Goal: Task Accomplishment & Management: Manage account settings

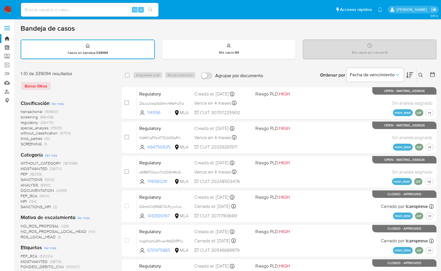
click at [7, 12] on img at bounding box center [8, 10] width 10 height 10
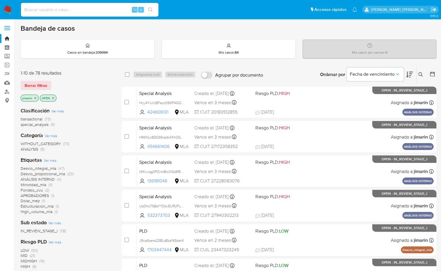
click at [8, 5] on img at bounding box center [8, 10] width 10 height 10
click at [420, 74] on icon at bounding box center [420, 74] width 5 height 5
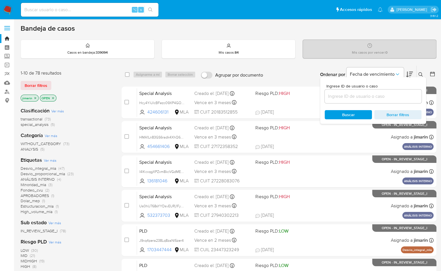
click at [392, 100] on div at bounding box center [372, 96] width 97 height 14
click at [390, 98] on input at bounding box center [372, 95] width 97 height 7
paste input "2037723194"
type input "2037723194"
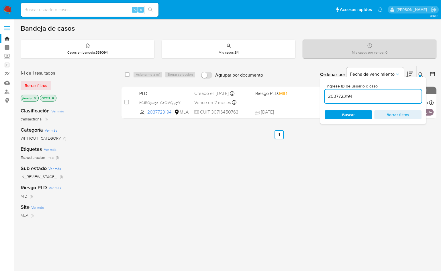
click at [420, 73] on icon at bounding box center [420, 74] width 5 height 5
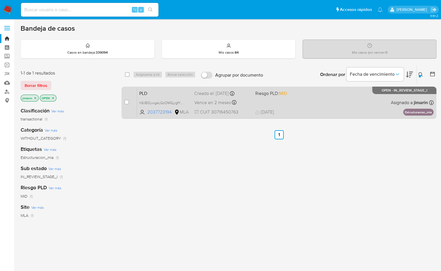
click at [350, 107] on div "PLD h9JBQywgaLGzOMGjygfYNFz4 2037723194 MLA Riesgo PLD: MID Creado el: 12/09/20…" at bounding box center [285, 102] width 296 height 29
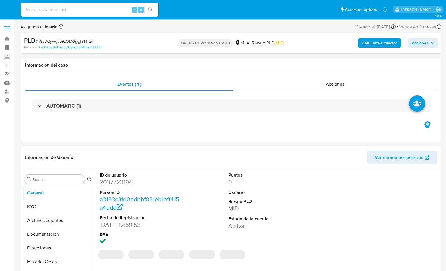
select select "10"
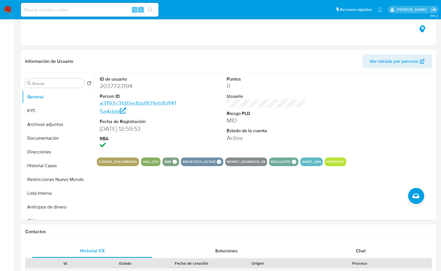
scroll to position [277, 0]
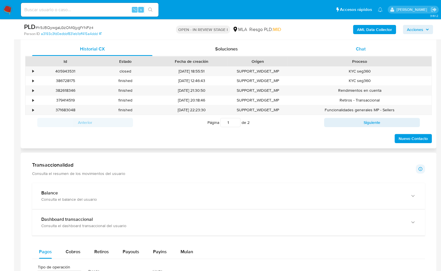
click at [367, 49] on div "Chat" at bounding box center [360, 49] width 120 height 14
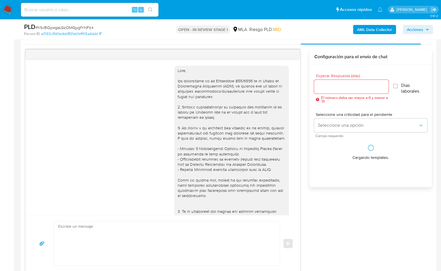
scroll to position [174, 0]
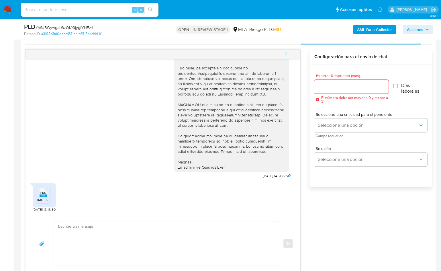
click at [44, 193] on span "PNG" at bounding box center [43, 193] width 6 height 4
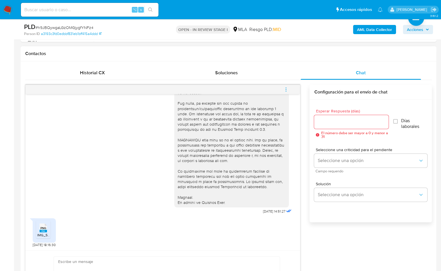
scroll to position [237, 0]
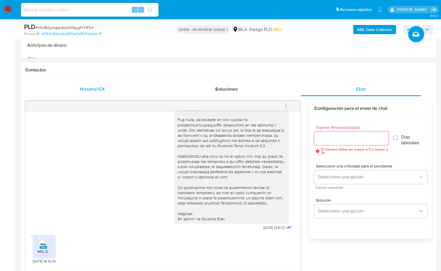
click at [86, 91] on span "Historial CX" at bounding box center [92, 89] width 25 height 7
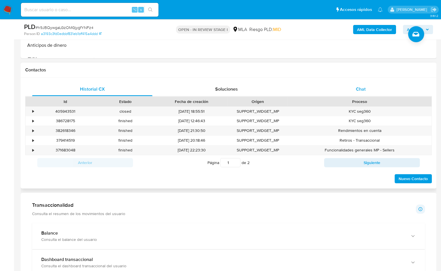
click at [360, 88] on span "Chat" at bounding box center [361, 89] width 10 height 7
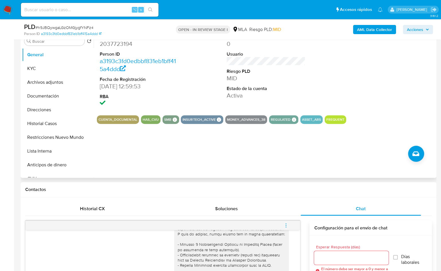
scroll to position [116, 0]
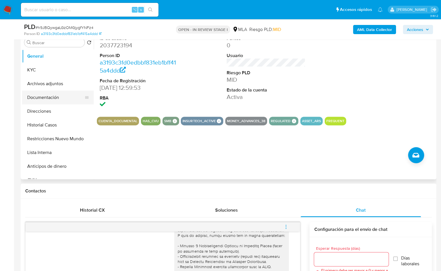
click at [52, 94] on button "Documentación" at bounding box center [55, 97] width 67 height 14
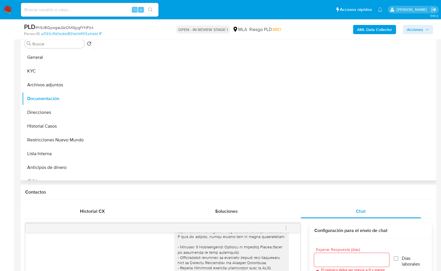
scroll to position [109, 0]
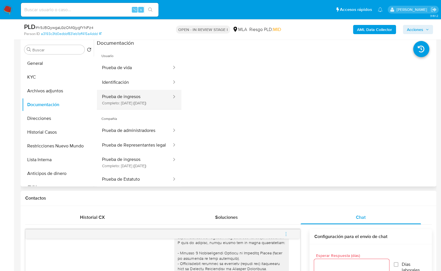
click at [147, 100] on button "Prueba de ingresos Completo: 24/05/2025 (hace 4 meses)" at bounding box center [134, 99] width 75 height 19
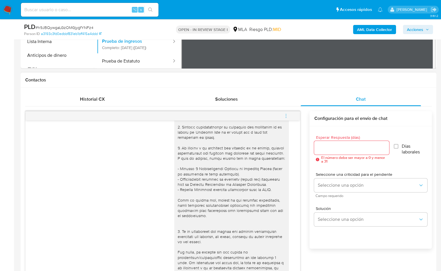
scroll to position [112, 0]
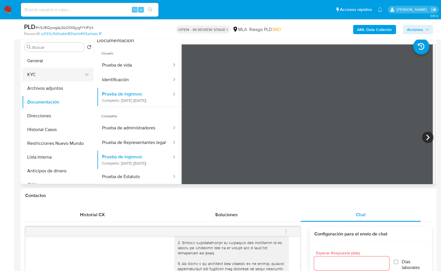
click at [44, 73] on button "KYC" at bounding box center [55, 75] width 67 height 14
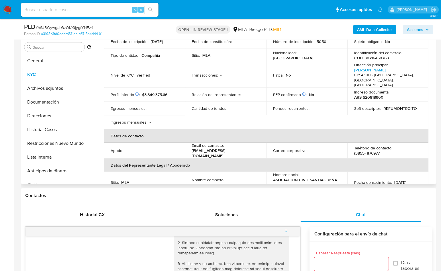
scroll to position [66, 0]
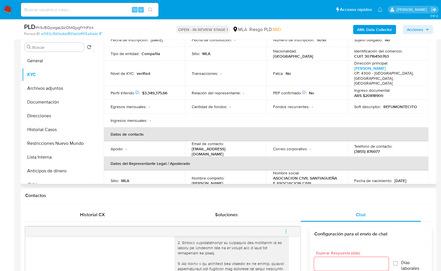
click at [368, 149] on p "(3855) 876977" at bounding box center [366, 151] width 25 height 5
copy p "876977"
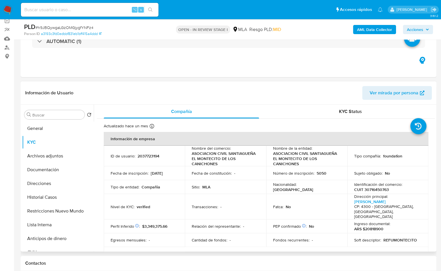
scroll to position [49, 0]
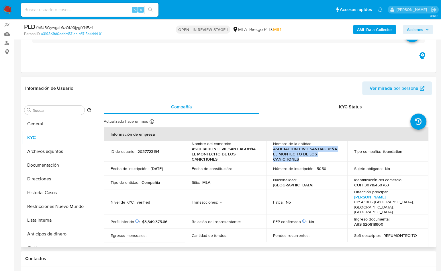
drag, startPoint x: 274, startPoint y: 150, endPoint x: 299, endPoint y: 159, distance: 26.5
click at [299, 160] on p "ASOCIACION CIVIL SANTIAGUEÑA EL MONTECITO DE LOS CANICHONES" at bounding box center [305, 153] width 65 height 15
copy p "ASOCIACION CIVIL SANTIAGUEÑA EL MONTECITO DE LOS CANICHONES"
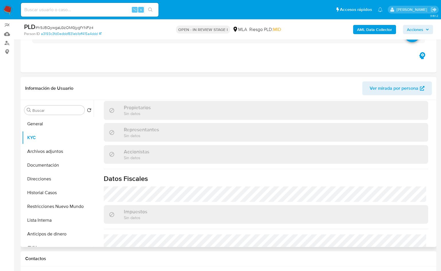
scroll to position [396, 0]
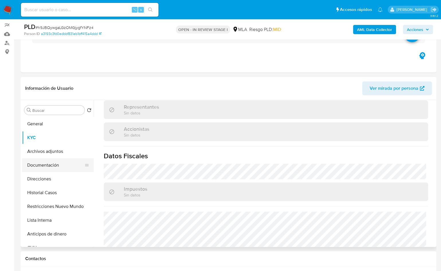
click at [54, 165] on button "Documentación" at bounding box center [55, 165] width 67 height 14
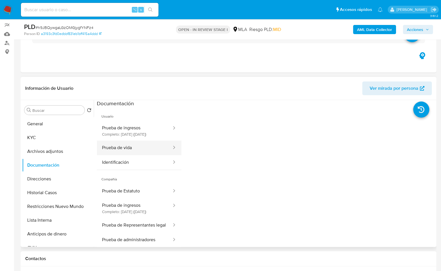
click at [137, 155] on button "Prueba de vida" at bounding box center [134, 147] width 75 height 15
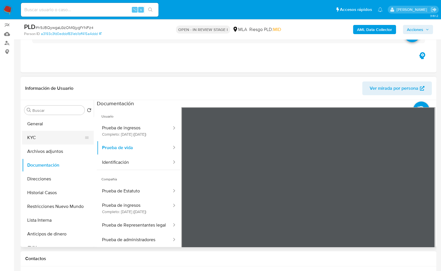
click at [53, 131] on button "KYC" at bounding box center [55, 138] width 67 height 14
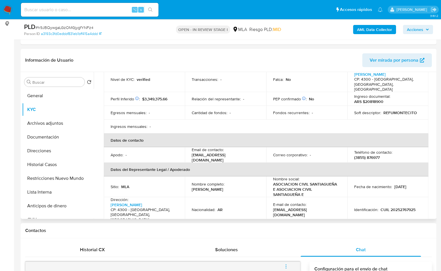
scroll to position [93, 0]
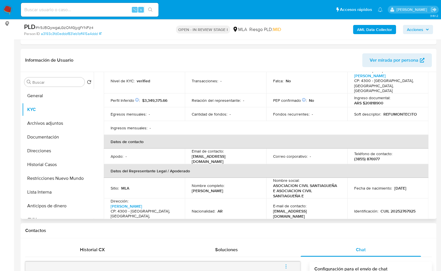
drag, startPoint x: 190, startPoint y: 183, endPoint x: 227, endPoint y: 184, distance: 37.8
click at [251, 183] on td "Nombre completo : Eduardo Alberto Groh Riemersma" at bounding box center [225, 187] width 81 height 21
copy p "Eduardo Alberto Groh Riemersma"
click at [402, 208] on p "CUIL 20252767925" at bounding box center [397, 210] width 35 height 5
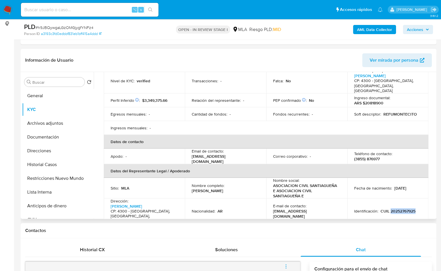
copy p "20252767925"
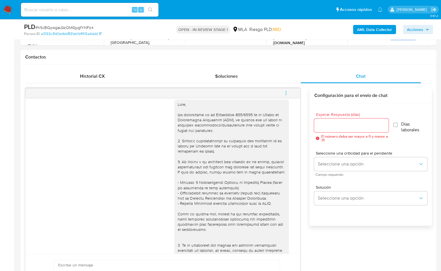
scroll to position [0, 0]
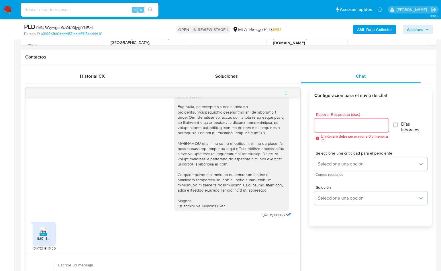
click at [348, 248] on div "17/09/2025 14:51:27 PNG PNG IMG_5526.png 18/09/2025 18:16:30 Enviar Configuraci…" at bounding box center [228, 199] width 406 height 222
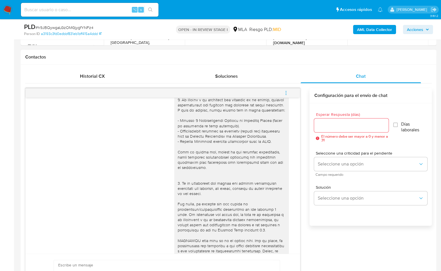
scroll to position [174, 0]
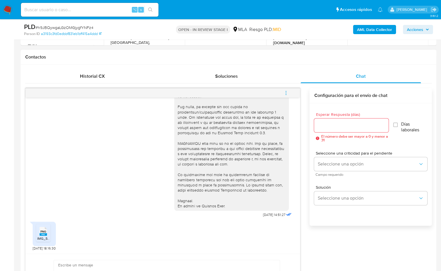
click at [326, 243] on div "17/09/2025 14:51:27 PNG PNG IMG_5526.png 18/09/2025 18:16:30 Enviar Configuraci…" at bounding box center [228, 199] width 406 height 222
click at [286, 90] on icon "menu-action" at bounding box center [285, 92] width 5 height 5
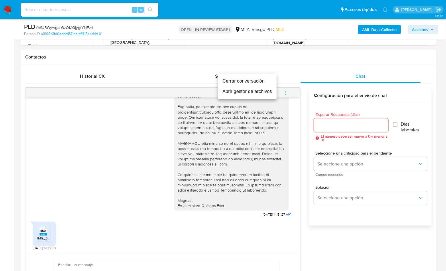
click at [238, 82] on li "Cerrar conversación" at bounding box center [247, 81] width 59 height 10
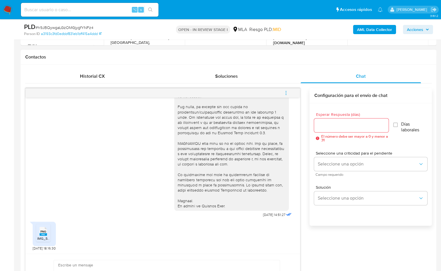
click at [92, 66] on div "Historial CX Soluciones Chat Id Estado Fecha de creación Origen Proceso • 40594…" at bounding box center [228, 190] width 415 height 250
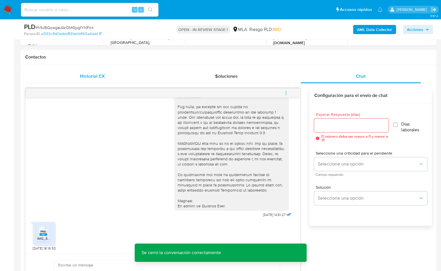
click at [92, 70] on div "Historial CX" at bounding box center [92, 76] width 120 height 14
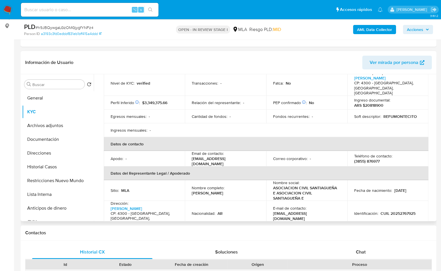
scroll to position [68, 0]
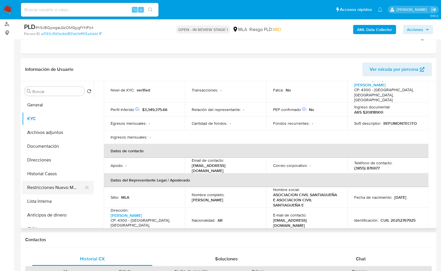
click at [62, 192] on button "Restricciones Nuevo Mundo" at bounding box center [55, 187] width 67 height 14
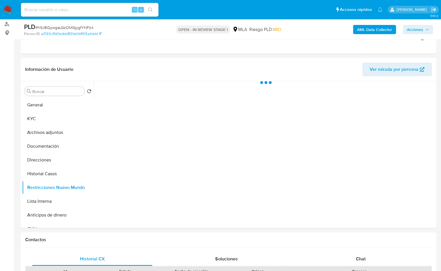
click at [370, 31] on b "AML Data Collector" at bounding box center [374, 29] width 35 height 9
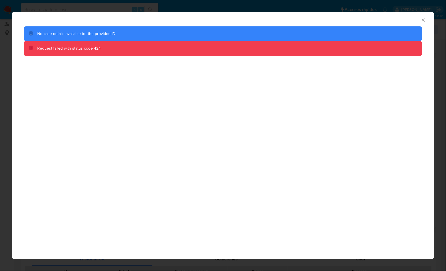
click at [421, 21] on icon "Cerrar ventana" at bounding box center [422, 19] width 3 height 3
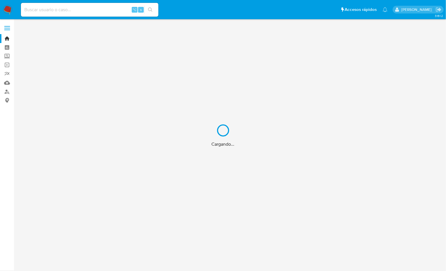
click at [8, 92] on div "Cargando..." at bounding box center [223, 135] width 446 height 271
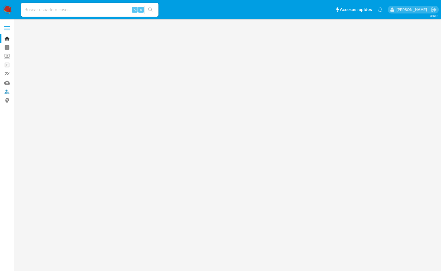
click at [6, 92] on link "Buscador de personas" at bounding box center [34, 91] width 68 height 9
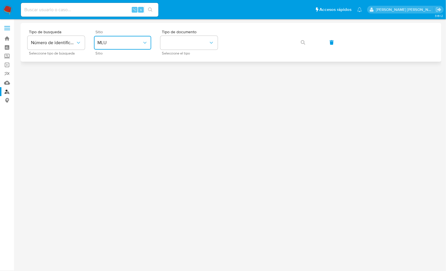
click at [128, 44] on span "MLU" at bounding box center [119, 43] width 45 height 6
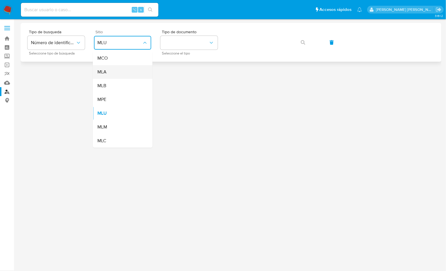
click at [111, 77] on div "MLA" at bounding box center [120, 72] width 47 height 14
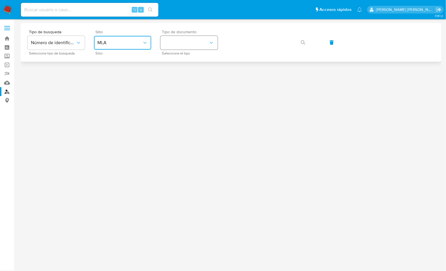
drag, startPoint x: 195, startPoint y: 44, endPoint x: 194, endPoint y: 49, distance: 5.6
click at [195, 44] on button "identificationType" at bounding box center [188, 43] width 57 height 14
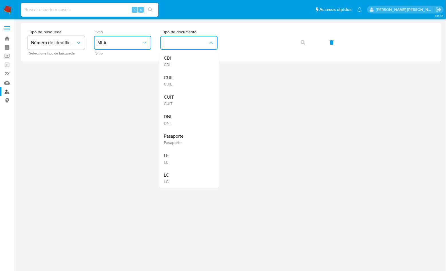
click at [178, 94] on div "CUIT CUIT" at bounding box center [187, 99] width 47 height 19
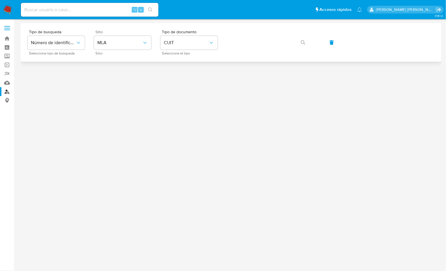
click at [299, 46] on button "button" at bounding box center [302, 42] width 19 height 14
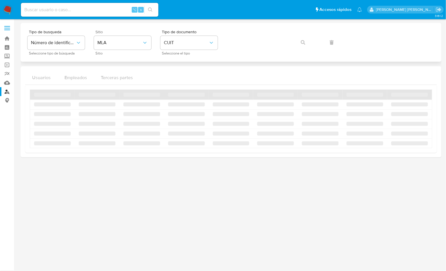
click at [291, 46] on div "Tipo de busqueda Número de identificación Seleccione tipo de búsqueda Sitio MLA…" at bounding box center [230, 42] width 407 height 25
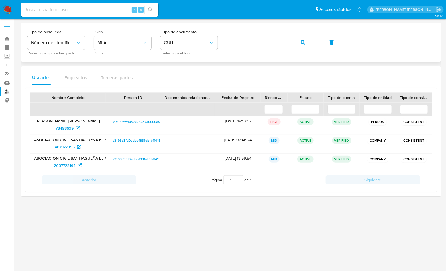
click at [301, 43] on icon "button" at bounding box center [303, 42] width 5 height 5
click at [64, 129] on span "78498639" at bounding box center [65, 127] width 18 height 9
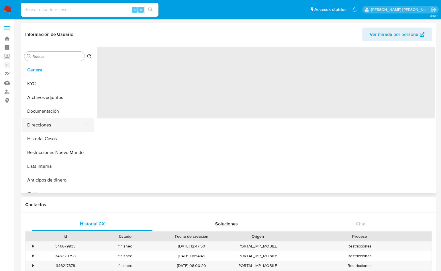
select select "10"
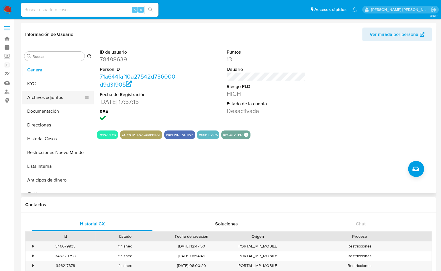
click at [64, 103] on button "Archivos adjuntos" at bounding box center [55, 97] width 67 height 14
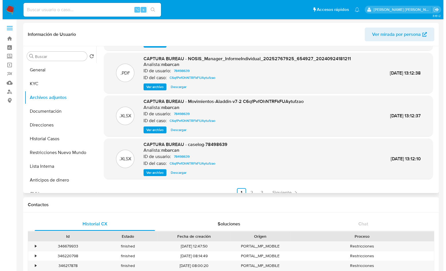
scroll to position [48, 0]
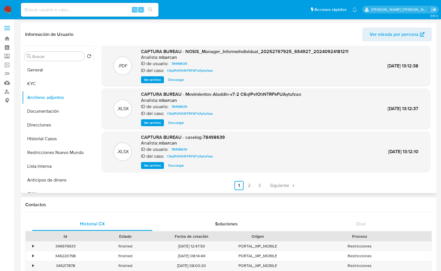
click at [155, 163] on span "Ver archivo" at bounding box center [152, 165] width 17 height 6
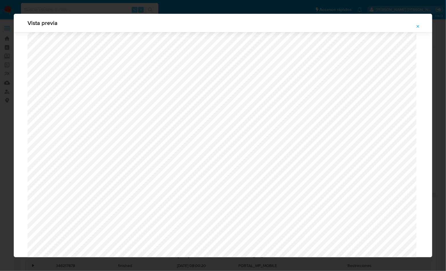
scroll to position [710, 0]
drag, startPoint x: 417, startPoint y: 26, endPoint x: 409, endPoint y: 29, distance: 8.0
click at [417, 26] on icon "Attachment preview" at bounding box center [417, 26] width 5 height 5
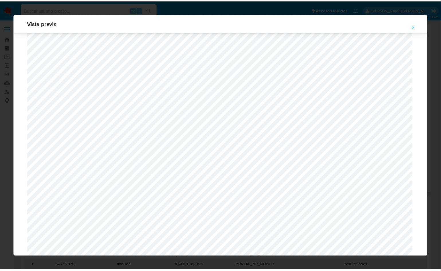
scroll to position [0, 0]
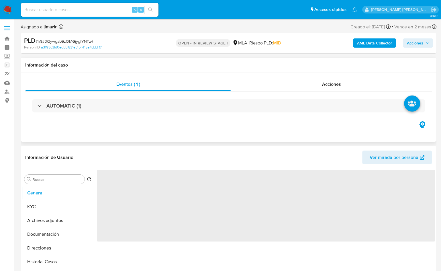
select select "10"
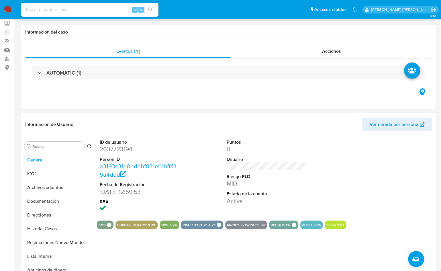
scroll to position [108, 0]
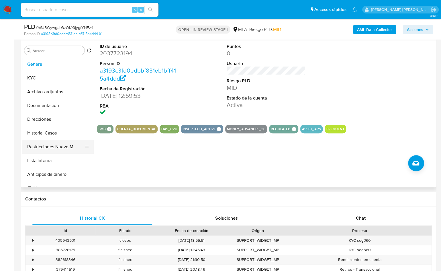
click at [54, 149] on button "Restricciones Nuevo Mundo" at bounding box center [55, 147] width 67 height 14
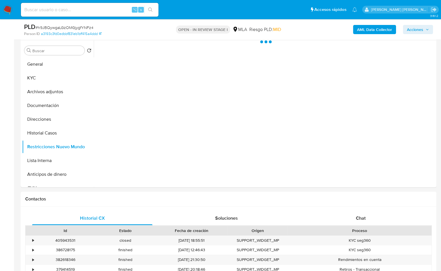
click at [361, 26] on b "AML Data Collector" at bounding box center [374, 29] width 35 height 9
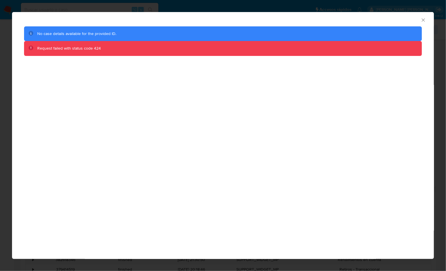
click at [423, 19] on icon "Cerrar ventana" at bounding box center [423, 20] width 6 height 6
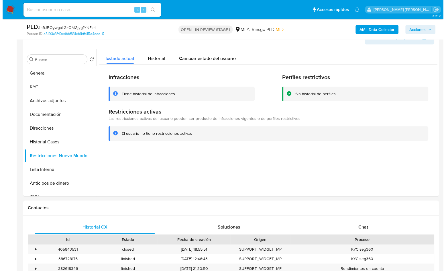
scroll to position [99, 0]
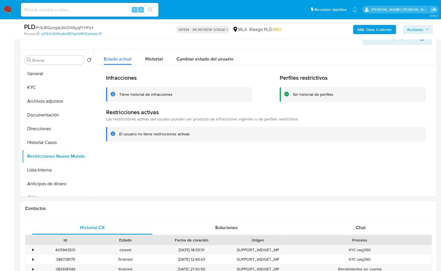
click at [370, 32] on b "AML Data Collector" at bounding box center [374, 29] width 35 height 9
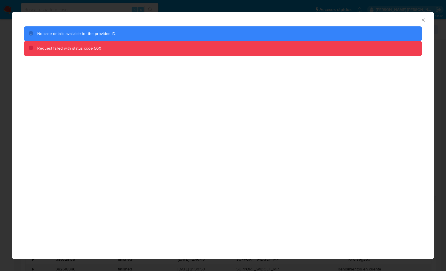
click at [422, 19] on icon "Cerrar ventana" at bounding box center [423, 20] width 6 height 6
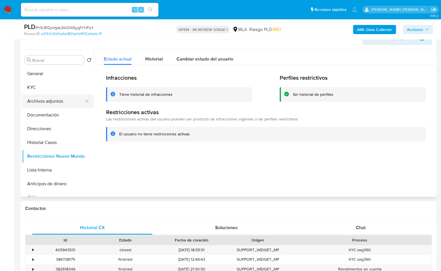
click at [61, 102] on button "Archivos adjuntos" at bounding box center [55, 101] width 67 height 14
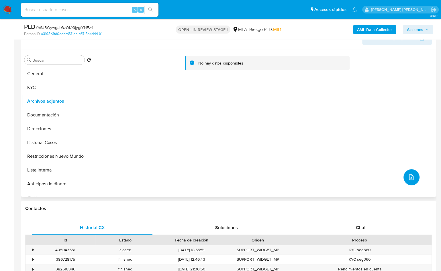
click at [411, 174] on icon "upload-file" at bounding box center [410, 176] width 7 height 7
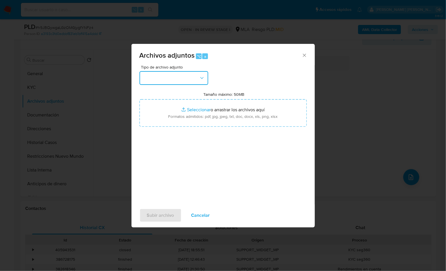
click at [192, 76] on button "button" at bounding box center [173, 78] width 69 height 14
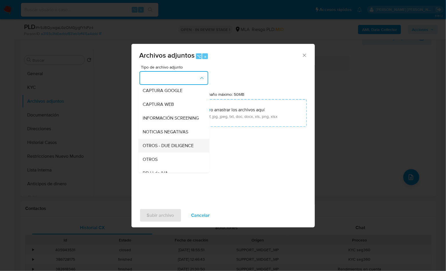
scroll to position [45, 0]
click at [156, 160] on div "OTROS" at bounding box center [172, 159] width 58 height 14
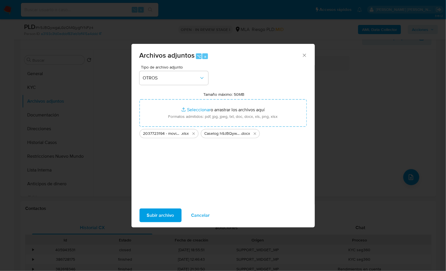
click at [163, 207] on div "Subir archivo Cancelar" at bounding box center [222, 215] width 183 height 22
click at [162, 211] on span "Subir archivo" at bounding box center [160, 215] width 27 height 13
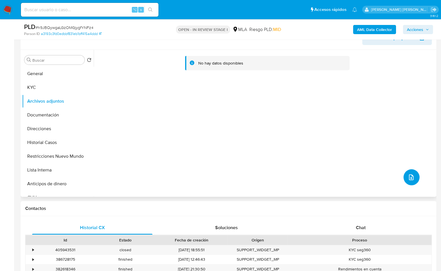
click at [408, 179] on icon "upload-file" at bounding box center [410, 176] width 7 height 7
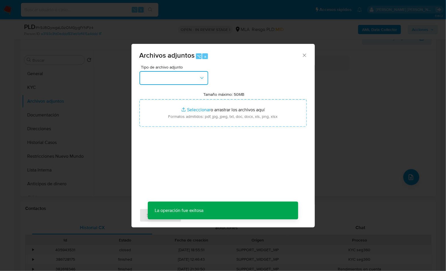
click at [185, 76] on button "button" at bounding box center [173, 78] width 69 height 14
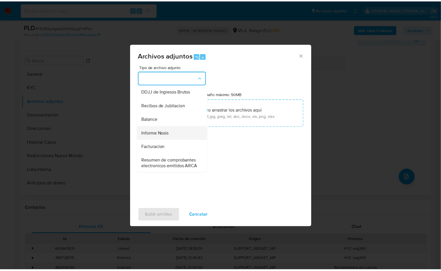
scroll to position [184, 0]
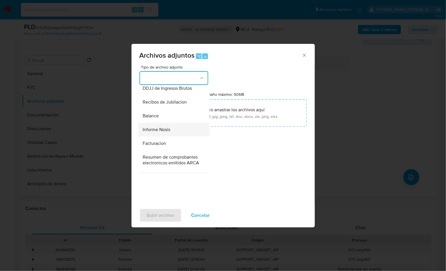
click at [172, 136] on div "Informe Nosis" at bounding box center [172, 130] width 58 height 14
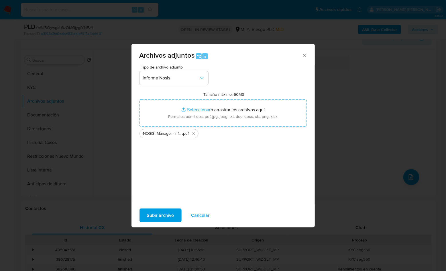
click at [167, 213] on span "Subir archivo" at bounding box center [160, 215] width 27 height 13
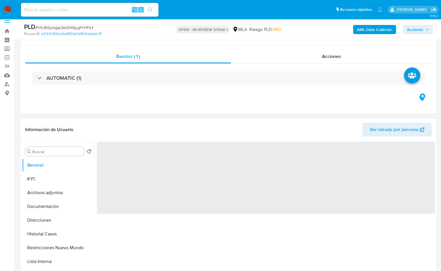
scroll to position [44, 0]
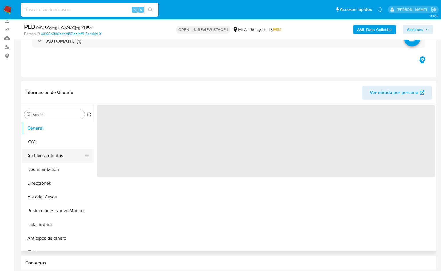
click at [55, 155] on button "Archivos adjuntos" at bounding box center [55, 156] width 67 height 14
select select "10"
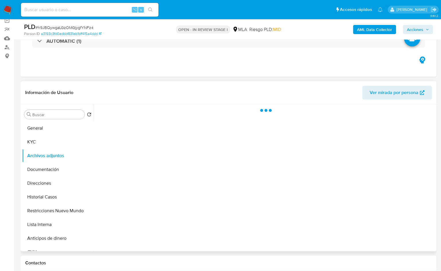
click at [109, 89] on header "Información de Usuario Ver mirada por persona" at bounding box center [228, 93] width 406 height 14
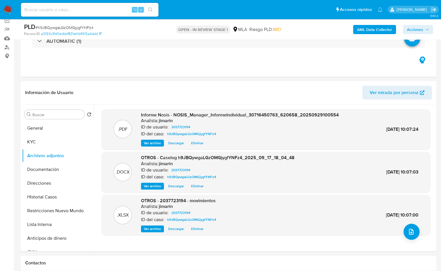
click at [406, 33] on button "Acciones" at bounding box center [417, 29] width 30 height 9
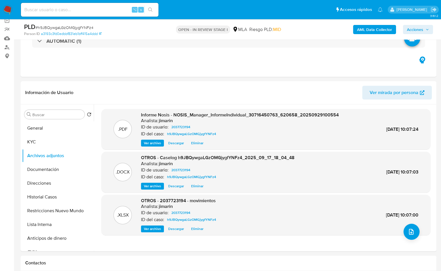
click at [351, 32] on div "AML Data Collector Acciones" at bounding box center [365, 29] width 135 height 13
click at [357, 32] on b "AML Data Collector" at bounding box center [374, 29] width 35 height 9
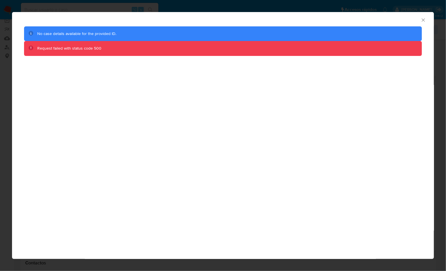
click at [422, 18] on icon "Cerrar ventana" at bounding box center [423, 20] width 6 height 6
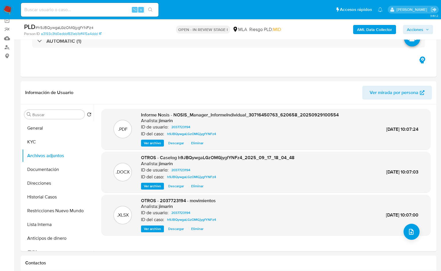
click at [412, 31] on span "Acciones" at bounding box center [415, 29] width 16 height 9
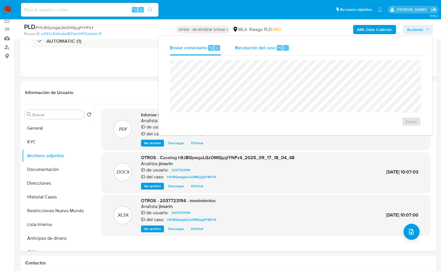
click at [248, 53] on div "Resolución del caso ⌥ r" at bounding box center [261, 47] width 55 height 15
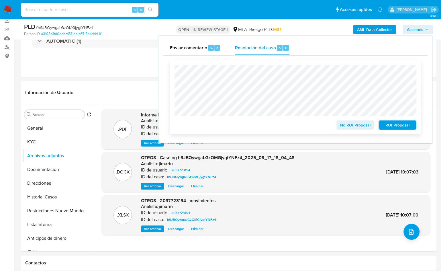
click at [350, 129] on span "No ROI Proposal" at bounding box center [355, 125] width 30 height 8
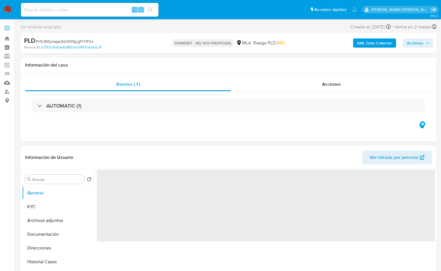
select select "10"
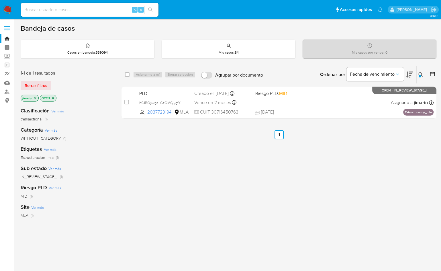
click at [420, 71] on button at bounding box center [420, 74] width 9 height 7
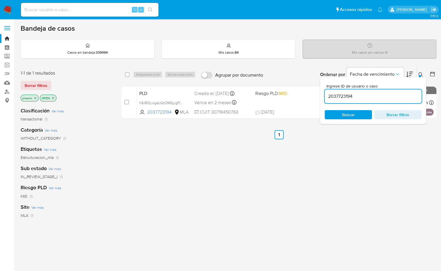
click at [393, 95] on input "2037723194" at bounding box center [372, 95] width 97 height 7
type input "1306868170"
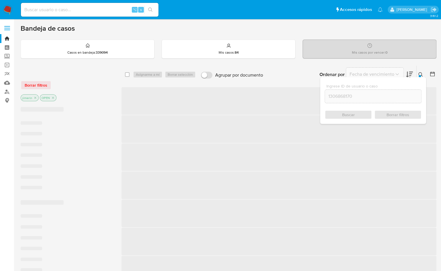
click at [419, 68] on div "Ingrese ID de usuario o caso 1306868170 Buscar Borrar filtros" at bounding box center [421, 75] width 10 height 18
click at [421, 71] on button at bounding box center [420, 74] width 9 height 7
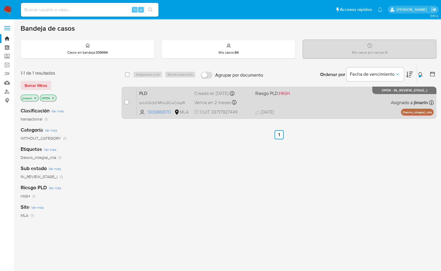
click at [391, 99] on span "Asignado a jimarin" at bounding box center [408, 102] width 37 height 6
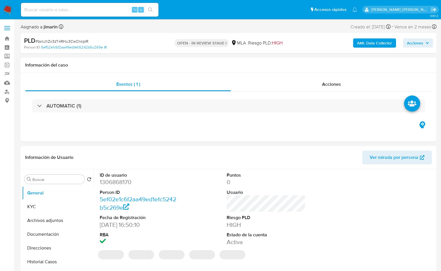
select select "10"
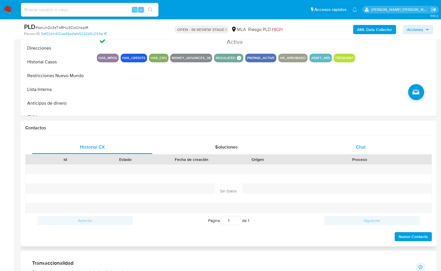
click at [361, 151] on div "Chat" at bounding box center [360, 147] width 120 height 14
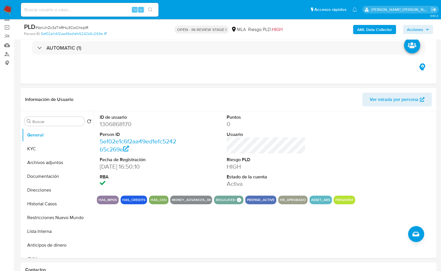
scroll to position [25, 0]
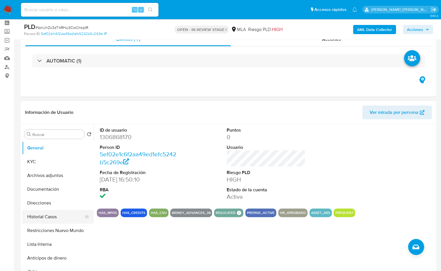
click at [55, 217] on button "Historial Casos" at bounding box center [55, 217] width 67 height 14
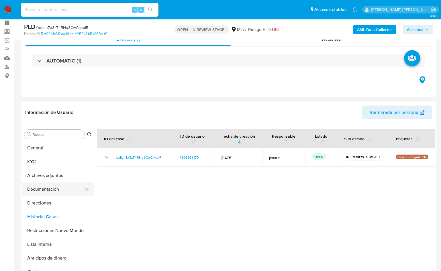
click at [55, 183] on button "Documentación" at bounding box center [55, 189] width 67 height 14
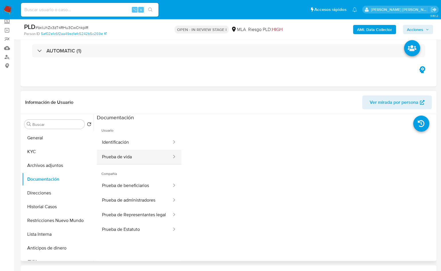
scroll to position [76, 0]
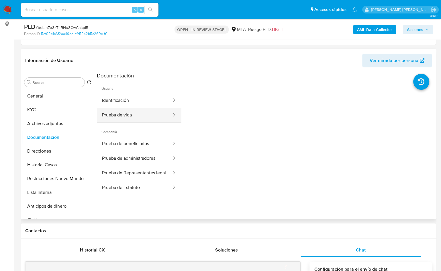
click at [123, 116] on button "Prueba de vida" at bounding box center [134, 115] width 75 height 15
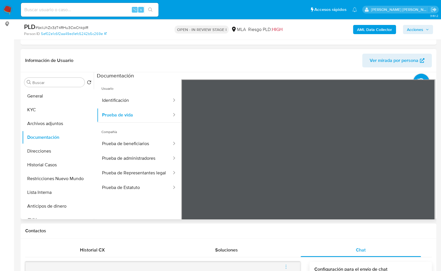
scroll to position [17, 0]
click at [121, 145] on button "Prueba de beneficiarios" at bounding box center [134, 143] width 75 height 15
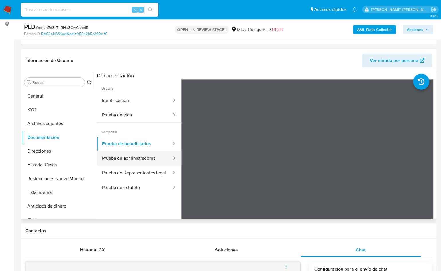
click at [137, 156] on button "Prueba de administradores" at bounding box center [134, 158] width 75 height 15
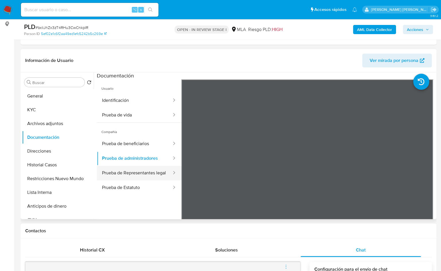
click at [151, 175] on button "Prueba de Representantes legal" at bounding box center [134, 172] width 75 height 15
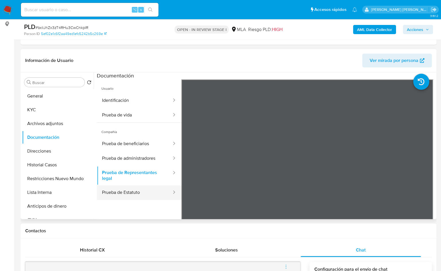
click at [149, 195] on button "Prueba de Estatuto" at bounding box center [134, 192] width 75 height 15
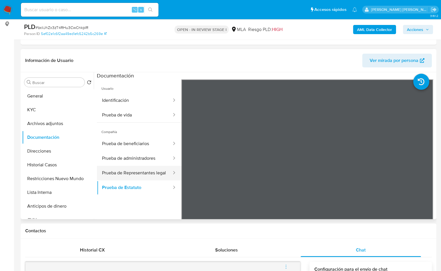
click at [143, 176] on button "Prueba de Representantes legal" at bounding box center [134, 172] width 75 height 15
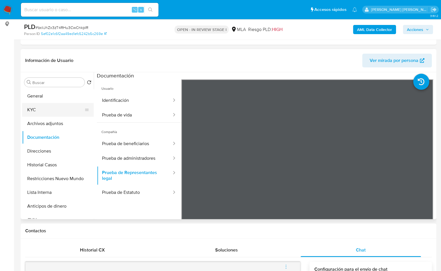
click at [53, 112] on button "KYC" at bounding box center [55, 110] width 67 height 14
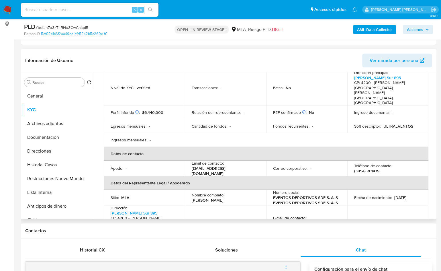
scroll to position [99, 0]
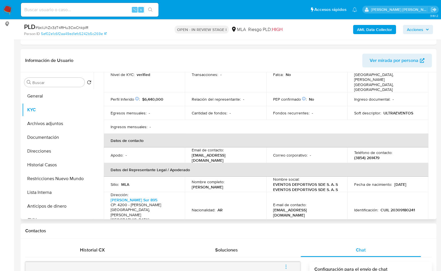
click at [377, 155] on p "(3854) 261479" at bounding box center [366, 157] width 25 height 5
click at [374, 155] on p "(3854) 261479" at bounding box center [366, 157] width 25 height 5
click at [372, 155] on p "(3854) 261479" at bounding box center [366, 157] width 25 height 5
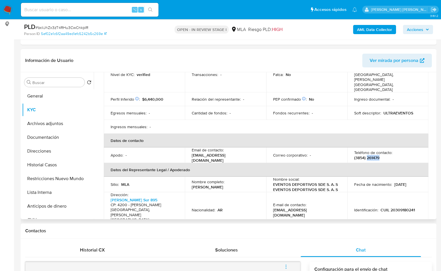
copy p "261479"
drag, startPoint x: 260, startPoint y: 139, endPoint x: 191, endPoint y: 142, distance: 69.1
click at [196, 147] on td "Email de contacto : eventosdeportivossdesas@gmail.com" at bounding box center [225, 154] width 81 height 15
drag, startPoint x: 191, startPoint y: 141, endPoint x: 260, endPoint y: 141, distance: 68.7
click at [260, 147] on td "Email de contacto : eventosdeportivossdesas@gmail.com" at bounding box center [225, 154] width 81 height 15
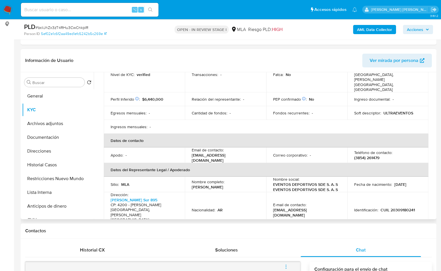
copy p "eventosdeportivossdesas@gmail.com"
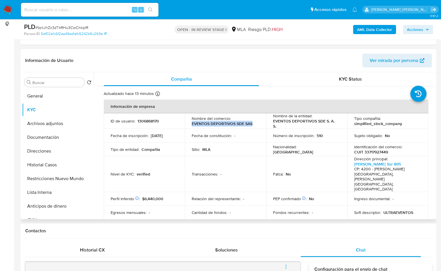
drag, startPoint x: 191, startPoint y: 124, endPoint x: 253, endPoint y: 124, distance: 62.1
click at [253, 124] on div "Nombre del comercio : EVENTOS DEPORTIVOS SDE SAS" at bounding box center [225, 121] width 67 height 10
copy p "EVENTOS DEPORTIVOS SDE SAS"
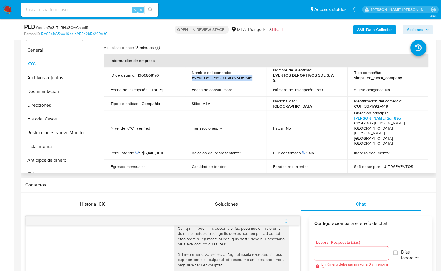
scroll to position [124, 0]
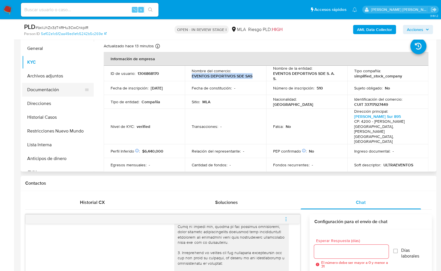
click at [47, 85] on button "Documentación" at bounding box center [55, 90] width 67 height 14
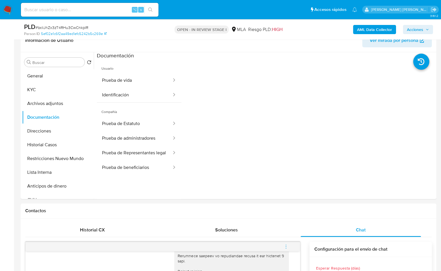
scroll to position [31, 0]
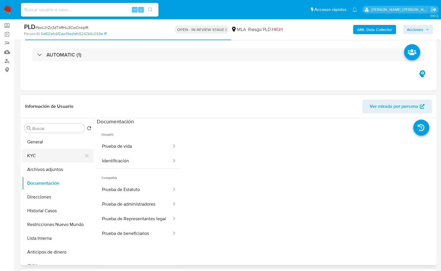
click at [38, 149] on button "KYC" at bounding box center [55, 156] width 67 height 14
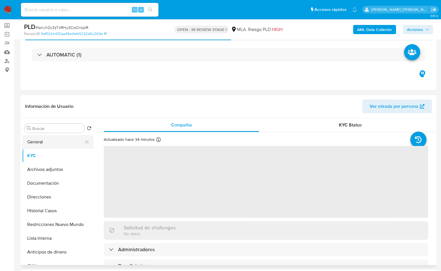
click at [61, 144] on button "General" at bounding box center [55, 142] width 67 height 14
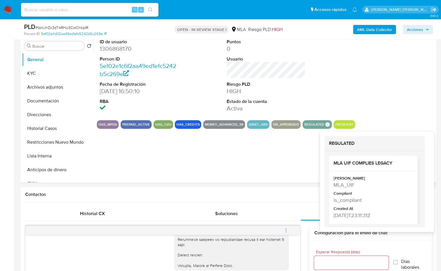
scroll to position [5, 0]
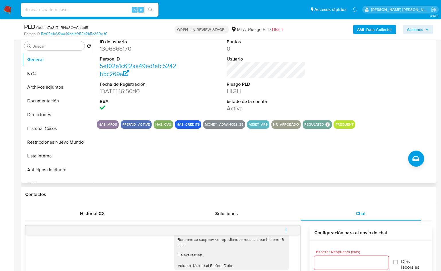
click at [305, 162] on div "ID de usuario 1306868170 Person ID 5ef02e1c6f2aa49ed1efc5242b5c269e Fecha de Re…" at bounding box center [264, 109] width 341 height 147
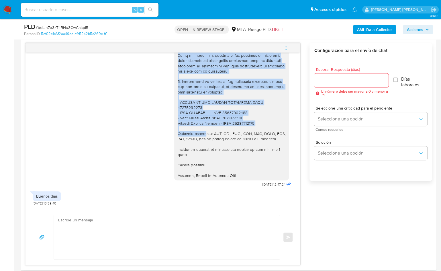
scroll to position [731, 0]
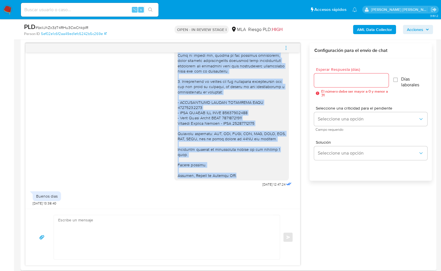
drag, startPoint x: 172, startPoint y: 95, endPoint x: 238, endPoint y: 178, distance: 106.1
click at [238, 178] on div at bounding box center [231, 58] width 115 height 244
copy div "Hola, Muchas gracias por tu respuesta, sin embargo, necesitamos que nos proporc…"
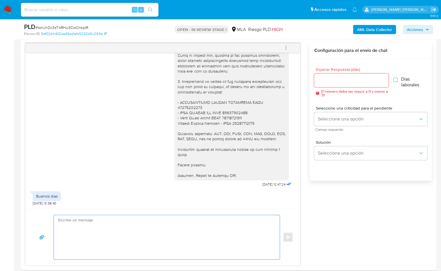
click at [169, 231] on textarea at bounding box center [165, 237] width 214 height 44
paste textarea "Hola, Muchas gracias por tu respuesta, sin embargo, necesitamos que nos proporc…"
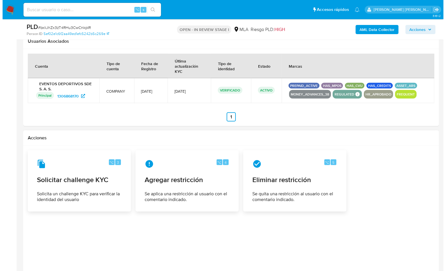
scroll to position [883, 0]
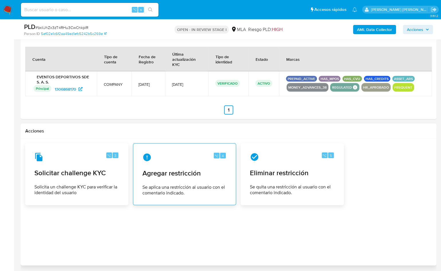
type textarea "Hola, Muchas gracias por tu respuesta, sin embargo, necesitamos que nos proporc…"
click at [169, 177] on div "⌥ 4 Agregar restricción Se aplica una restricción al usuario con el comentario …" at bounding box center [184, 174] width 93 height 52
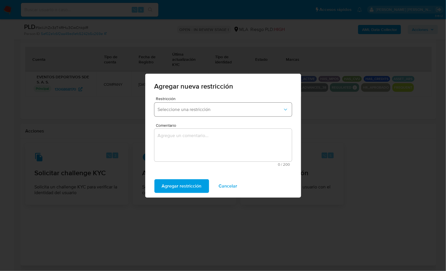
drag, startPoint x: 190, startPoint y: 113, endPoint x: 188, endPoint y: 115, distance: 3.5
click at [190, 113] on button "Seleccione una restricción" at bounding box center [222, 109] width 137 height 14
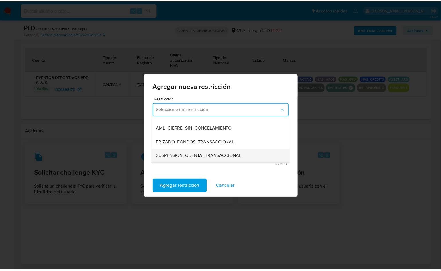
scroll to position [53, 0]
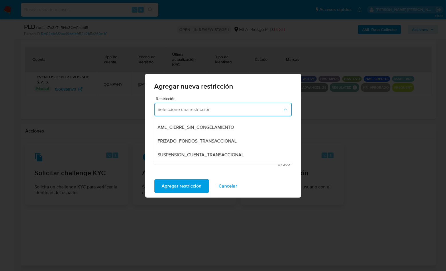
click at [207, 152] on span "SUSPENSION_CUENTA_TRANSACCIONAL" at bounding box center [201, 155] width 86 height 6
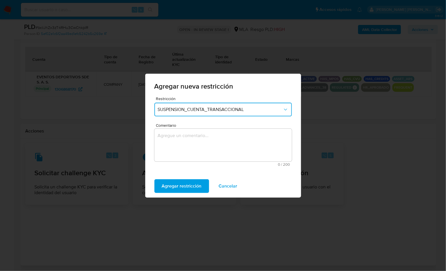
click at [194, 146] on textarea "Comentario" at bounding box center [222, 145] width 137 height 33
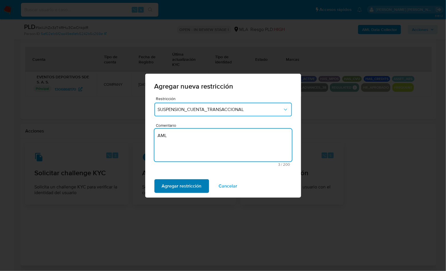
type textarea "AML"
click at [183, 183] on span "Agregar restricción" at bounding box center [182, 185] width 40 height 13
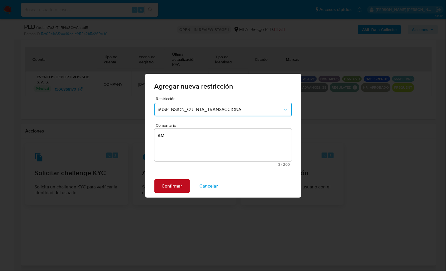
click at [179, 184] on span "Confirmar" at bounding box center [172, 185] width 21 height 13
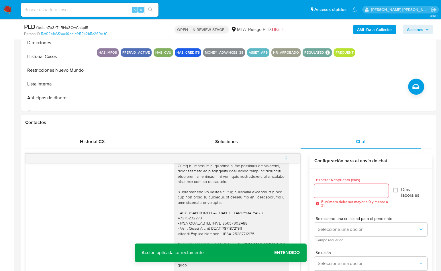
scroll to position [114, 0]
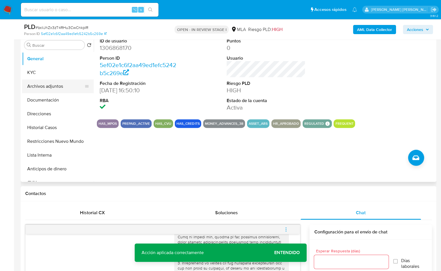
click at [47, 85] on button "Archivos adjuntos" at bounding box center [55, 86] width 67 height 14
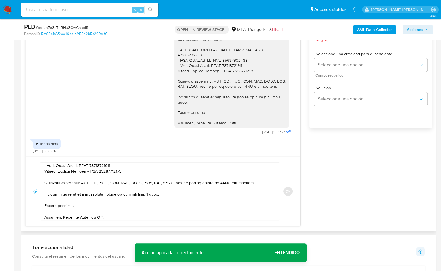
scroll to position [0, 0]
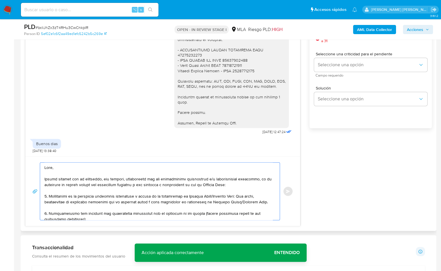
drag, startPoint x: 44, startPoint y: 178, endPoint x: 159, endPoint y: 179, distance: 114.2
click at [159, 179] on textarea at bounding box center [158, 190] width 228 height 57
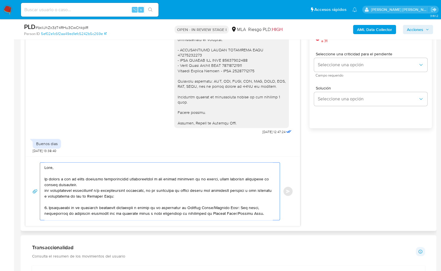
click at [70, 184] on textarea at bounding box center [158, 190] width 228 height 57
click at [63, 184] on textarea at bounding box center [158, 190] width 228 height 57
click at [110, 183] on textarea at bounding box center [158, 190] width 228 height 57
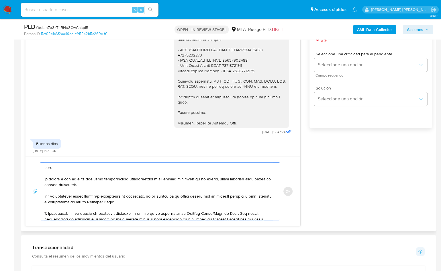
click at [82, 183] on textarea at bounding box center [158, 190] width 228 height 57
drag, startPoint x: 119, startPoint y: 182, endPoint x: 92, endPoint y: 188, distance: 27.3
click at [119, 182] on textarea at bounding box center [158, 190] width 228 height 57
click at [45, 195] on textarea at bounding box center [158, 190] width 228 height 57
click at [141, 196] on textarea at bounding box center [158, 190] width 228 height 57
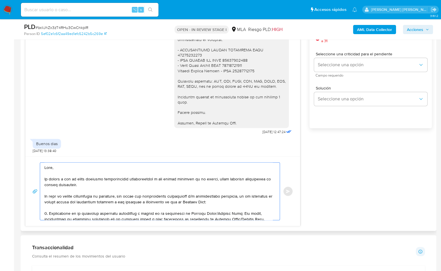
click at [141, 196] on textarea at bounding box center [158, 190] width 228 height 57
click at [158, 196] on textarea at bounding box center [158, 190] width 228 height 57
drag, startPoint x: 236, startPoint y: 195, endPoint x: 231, endPoint y: 199, distance: 6.1
click at [230, 201] on textarea at bounding box center [158, 190] width 228 height 57
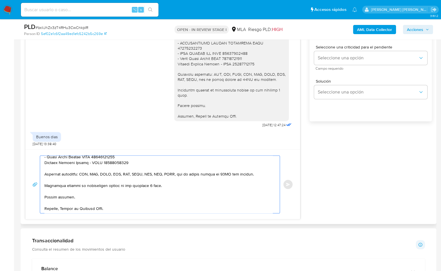
scroll to position [355, 0]
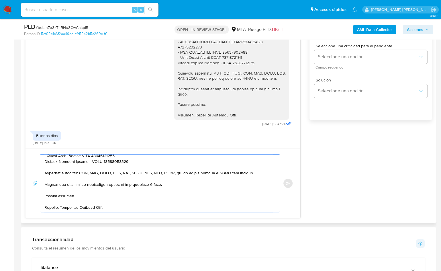
click at [220, 187] on textarea at bounding box center [158, 182] width 228 height 57
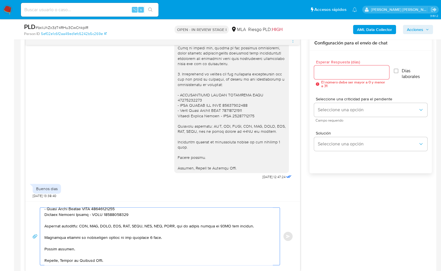
scroll to position [301, 0]
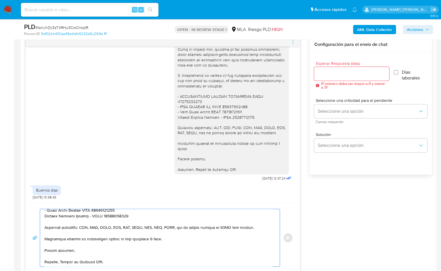
type textarea "Hola, En virtud a que no hemos recibido documentación respaldatoria a los fondo…"
click at [331, 73] on input "Esperar Respuesta (días)" at bounding box center [351, 73] width 75 height 7
type input "2"
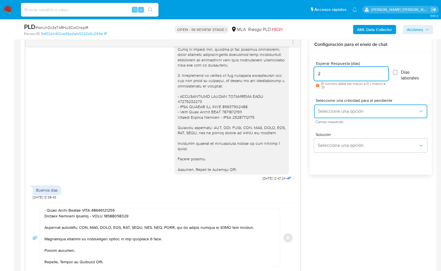
click at [334, 106] on button "Seleccione una opción" at bounding box center [370, 111] width 113 height 14
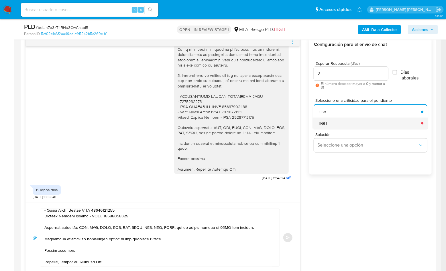
click at [335, 124] on div "HIGH" at bounding box center [367, 122] width 100 height 11
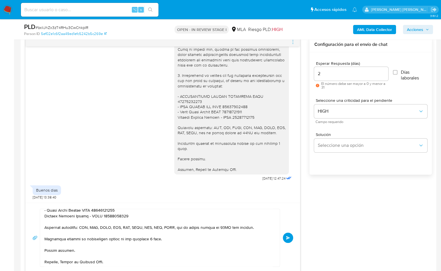
click at [290, 237] on button "Enviar" at bounding box center [288, 237] width 10 height 10
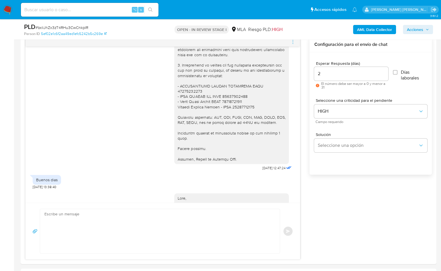
scroll to position [999, 0]
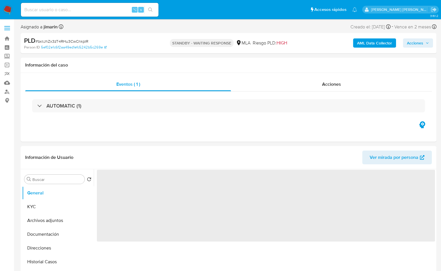
select select "10"
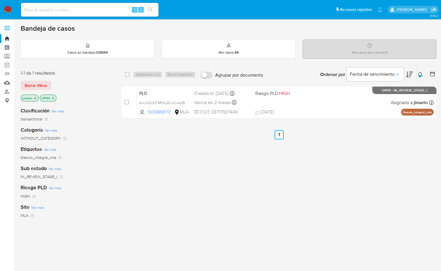
click at [420, 75] on div at bounding box center [419, 76] width 2 height 2
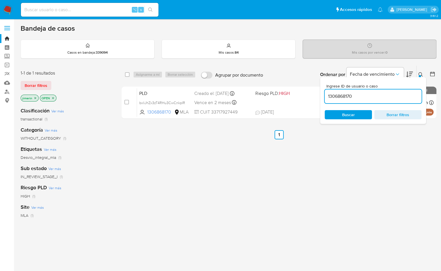
click at [380, 99] on input "1306868170" at bounding box center [372, 95] width 97 height 7
click at [420, 72] on icon at bounding box center [420, 74] width 5 height 5
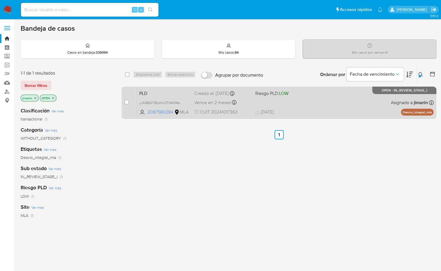
click at [355, 113] on span "24/09/2025 24/09/2025 16:05" at bounding box center [313, 112] width 117 height 6
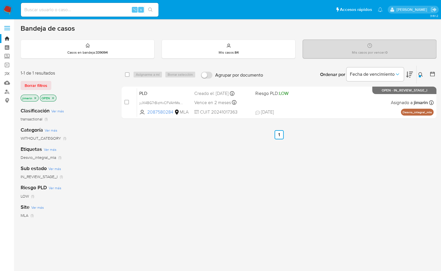
click at [419, 73] on icon at bounding box center [420, 74] width 5 height 5
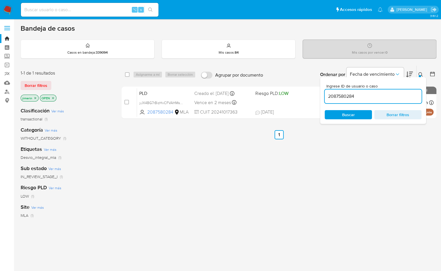
click at [390, 98] on input "2087580284" at bounding box center [372, 95] width 97 height 7
type input "86597489"
click at [421, 76] on icon at bounding box center [420, 74] width 5 height 5
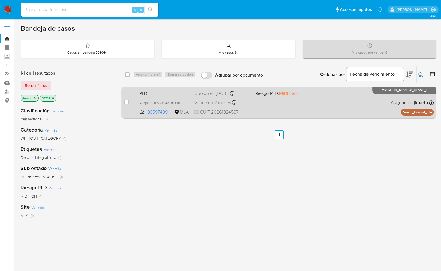
click at [378, 104] on div "PLD Ay7plU9HLoUa64dUfl03RZRf 86597489 MLA Riesgo PLD: MIDHIGH Creado el: 12/09/…" at bounding box center [285, 102] width 296 height 29
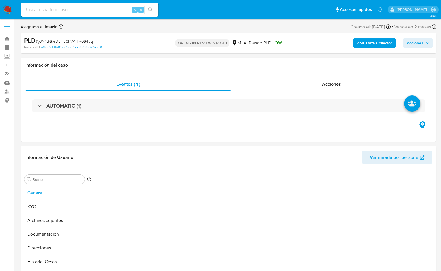
select select "10"
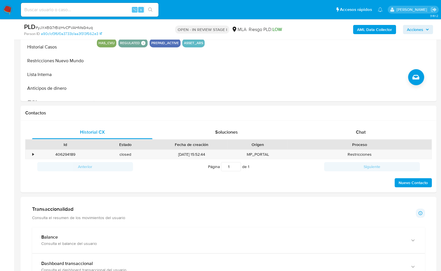
scroll to position [196, 0]
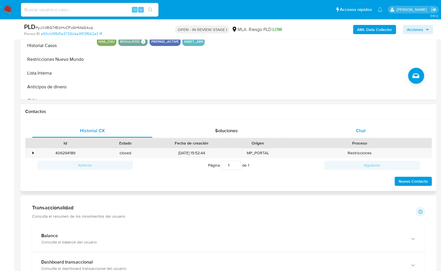
click at [362, 126] on div "Chat" at bounding box center [360, 131] width 120 height 14
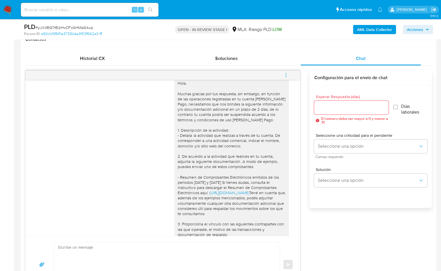
scroll to position [796, 0]
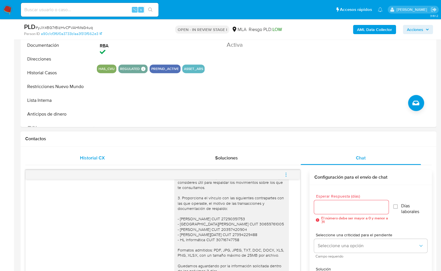
click at [117, 158] on div "Historial CX" at bounding box center [92, 158] width 120 height 14
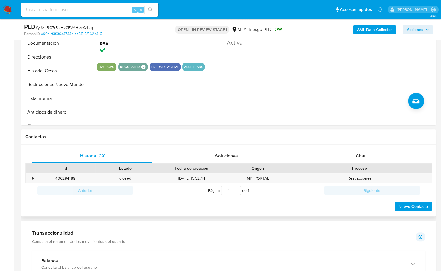
scroll to position [179, 0]
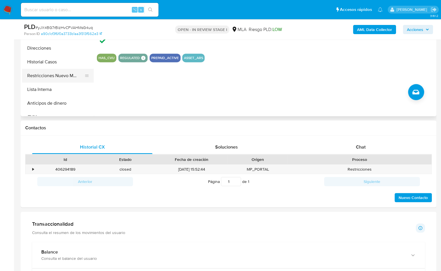
click at [62, 80] on button "Restricciones Nuevo Mundo" at bounding box center [55, 76] width 67 height 14
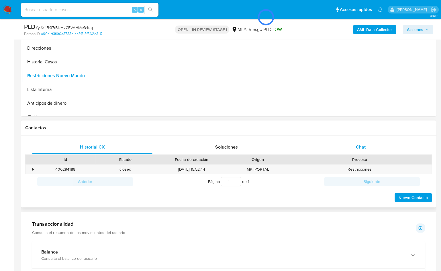
click at [376, 143] on div "Chat" at bounding box center [360, 147] width 120 height 14
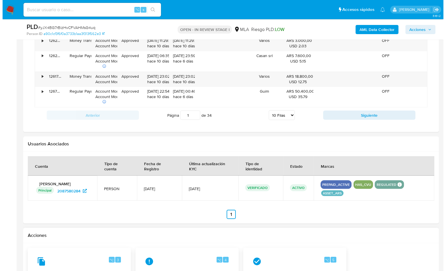
scroll to position [895, 0]
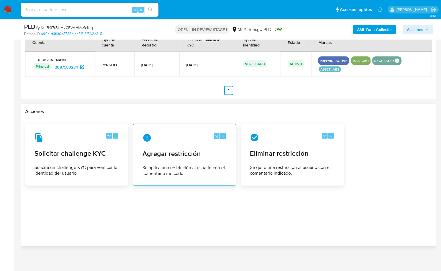
click at [201, 155] on div "⌥ 4 Agregar restricción Se aplica una restricción al usuario con el comentario …" at bounding box center [184, 155] width 93 height 52
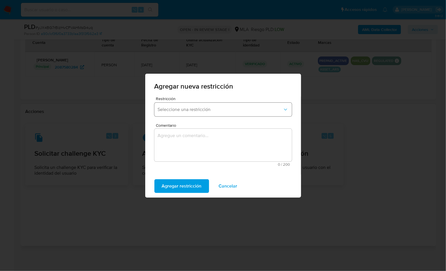
click at [203, 114] on button "Seleccione una restricción" at bounding box center [222, 109] width 137 height 14
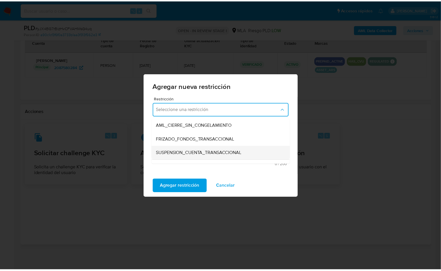
scroll to position [56, 0]
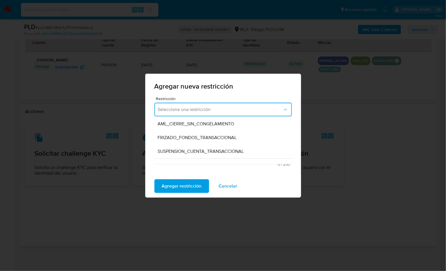
click at [212, 151] on span "SUSPENSION_CUENTA_TRANSACCIONAL" at bounding box center [201, 151] width 86 height 6
click at [200, 147] on textarea "Comentario" at bounding box center [222, 145] width 137 height 33
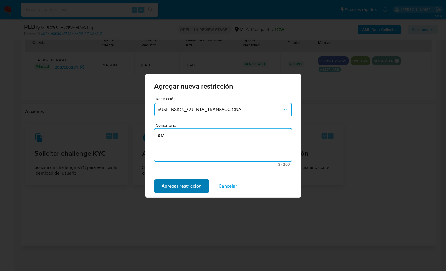
type textarea "AML"
click at [184, 185] on span "Agregar restricción" at bounding box center [182, 185] width 40 height 13
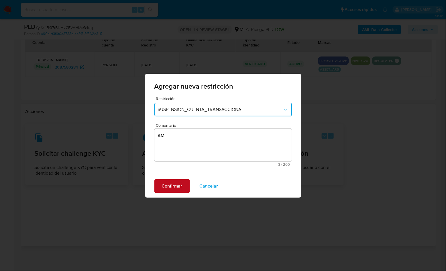
click at [183, 185] on button "Confirmar" at bounding box center [171, 186] width 35 height 14
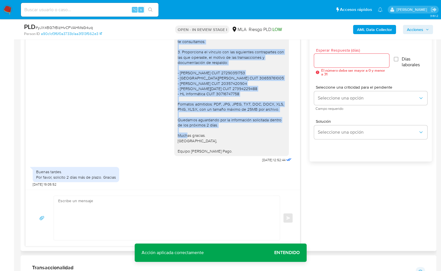
scroll to position [784, 0]
drag, startPoint x: 173, startPoint y: 77, endPoint x: 229, endPoint y: 160, distance: 100.1
click at [229, 153] on div "Hola, Muchas gracias por tus respuesta, sin embargo, en función de las operacio…" at bounding box center [231, 31] width 108 height 245
copy div "Hola, Muchas gracias por tus respuesta, sin embargo, en función de las operacio…"
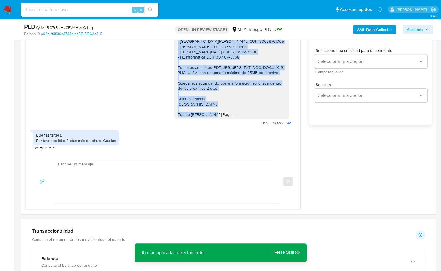
scroll to position [358, 0]
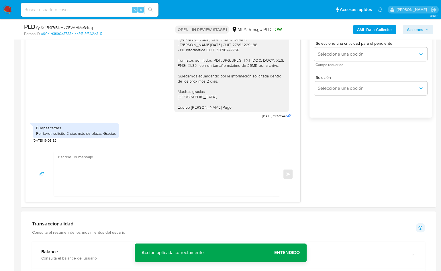
click at [162, 208] on div "Información de Usuario Ver mirada por persona Buscar Volver al orden por defect…" at bounding box center [228, 275] width 415 height 1015
click at [148, 187] on textarea at bounding box center [165, 174] width 214 height 44
paste textarea "Hola, Muchas gracias por tus respuesta, sin embargo, en función de las operacio…"
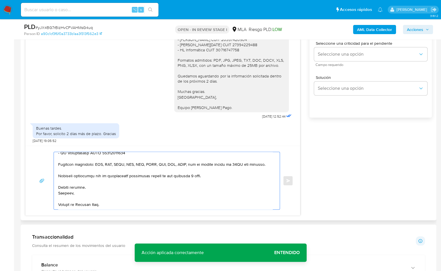
scroll to position [0, 0]
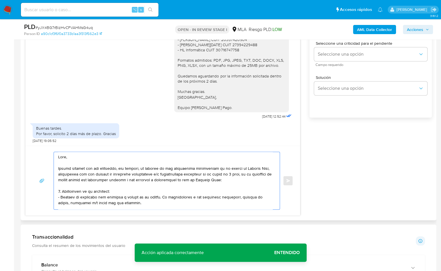
drag, startPoint x: 59, startPoint y: 169, endPoint x: 143, endPoint y: 169, distance: 84.4
click at [143, 169] on textarea at bounding box center [165, 180] width 214 height 57
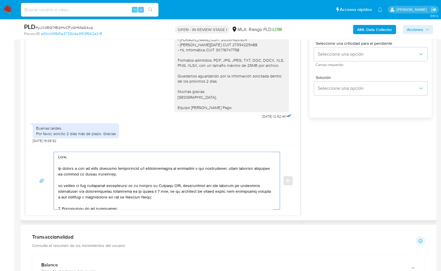
drag, startPoint x: 187, startPoint y: 183, endPoint x: 59, endPoint y: 183, distance: 128.0
click at [59, 183] on textarea at bounding box center [165, 180] width 214 height 57
drag, startPoint x: 101, startPoint y: 198, endPoint x: 55, endPoint y: 192, distance: 46.8
click at [55, 192] on div at bounding box center [165, 180] width 223 height 57
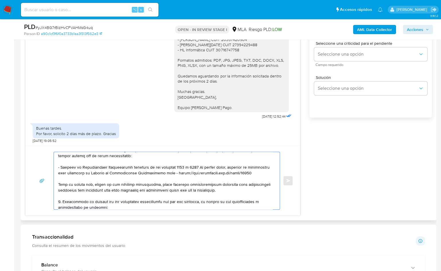
scroll to position [68, 0]
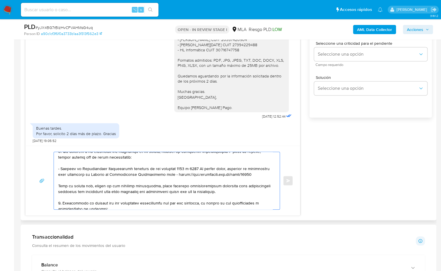
click at [167, 177] on textarea at bounding box center [165, 180] width 214 height 57
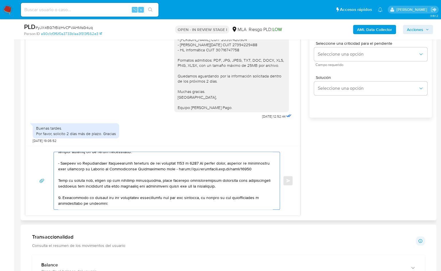
scroll to position [60, 0]
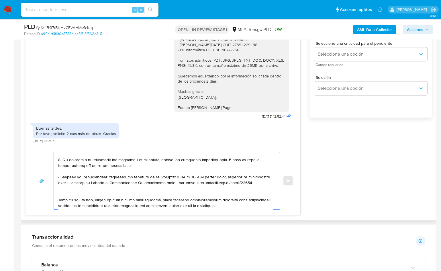
paste textarea "- Certificación contable de ingresos (último año), firmada por un contador y le…"
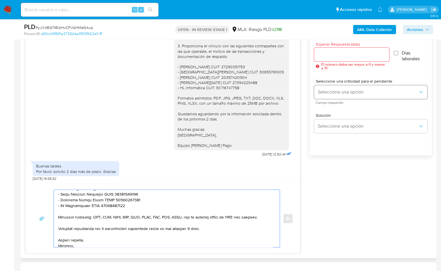
scroll to position [292, 0]
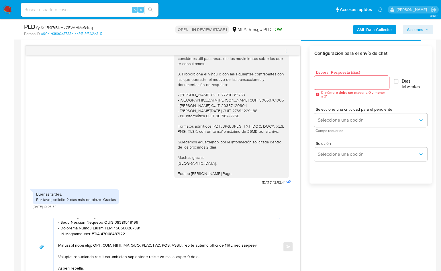
type textarea "Hola, En virtud a que no hemos recibido información y/o documentación de respal…"
click at [331, 82] on input "Esperar Respuesta (días)" at bounding box center [351, 82] width 75 height 7
type input "2"
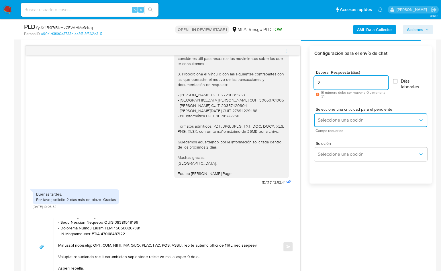
click at [344, 116] on button "Seleccione una opción" at bounding box center [370, 120] width 113 height 14
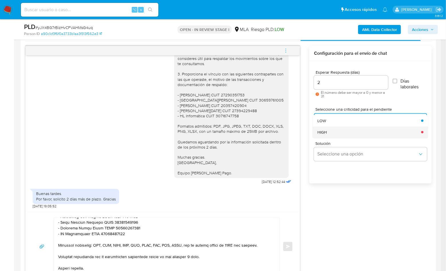
click at [340, 130] on div "HIGH" at bounding box center [367, 131] width 100 height 11
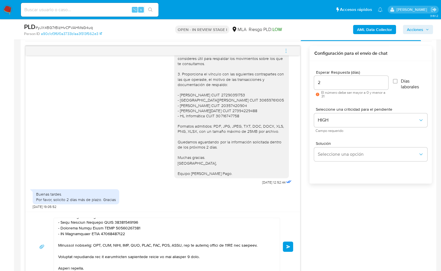
click at [289, 243] on button "Enviar" at bounding box center [288, 246] width 10 height 10
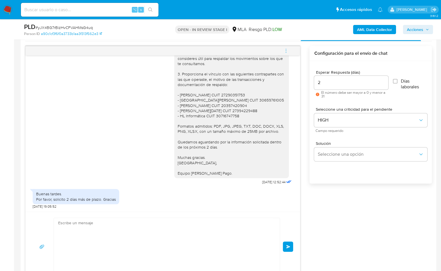
scroll to position [1078, 0]
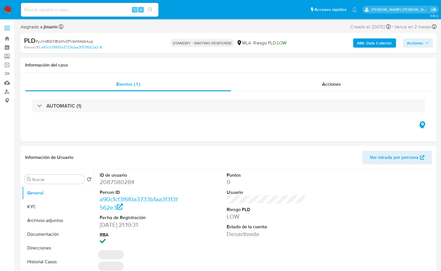
select select "10"
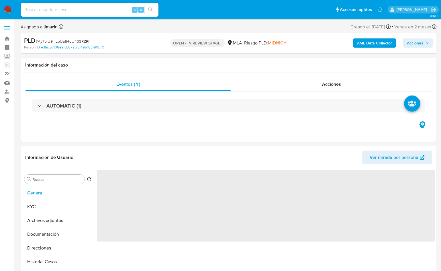
select select "10"
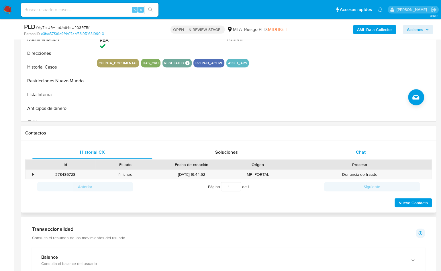
click at [373, 157] on div "Chat" at bounding box center [360, 152] width 120 height 14
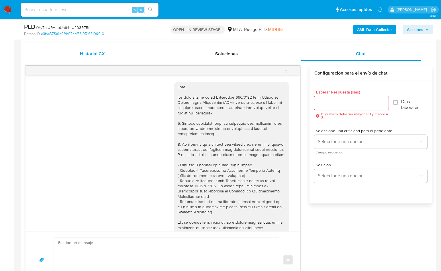
click at [89, 57] on div "Historial CX" at bounding box center [92, 54] width 120 height 14
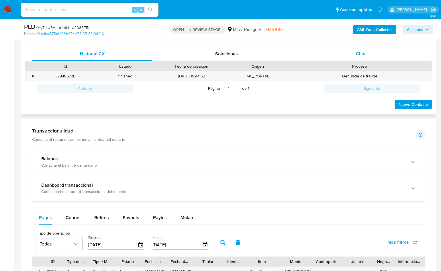
click at [362, 56] on span "Chat" at bounding box center [361, 53] width 10 height 7
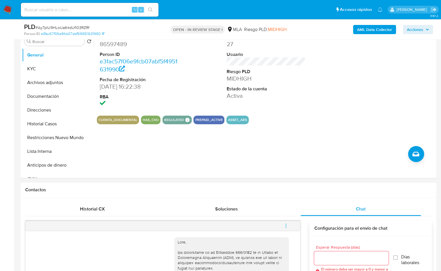
scroll to position [110, 0]
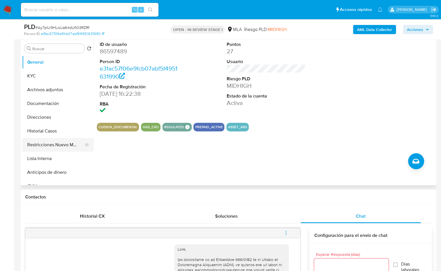
click at [65, 145] on button "Restricciones Nuevo Mundo" at bounding box center [55, 145] width 67 height 14
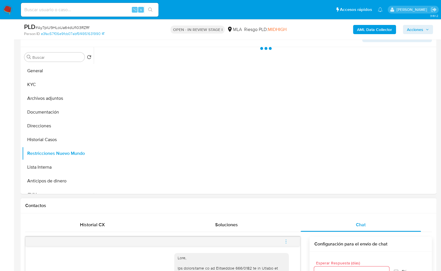
scroll to position [99, 0]
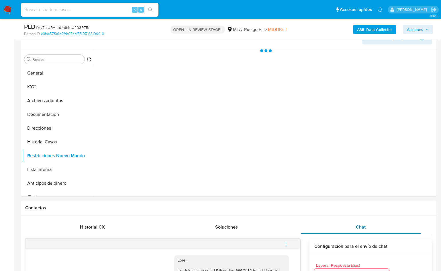
click at [358, 225] on span "Chat" at bounding box center [361, 226] width 10 height 7
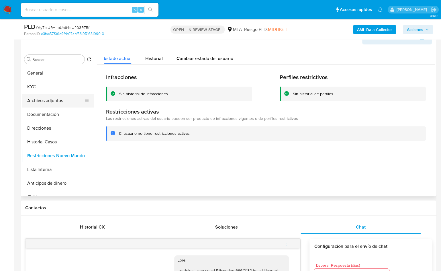
click at [52, 105] on button "Archivos adjuntos" at bounding box center [55, 101] width 67 height 14
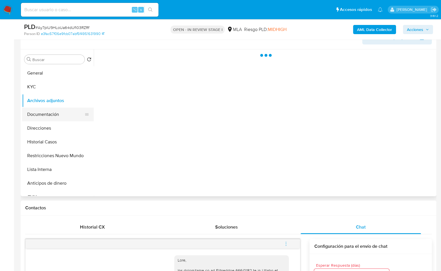
click at [50, 110] on button "Documentación" at bounding box center [55, 114] width 67 height 14
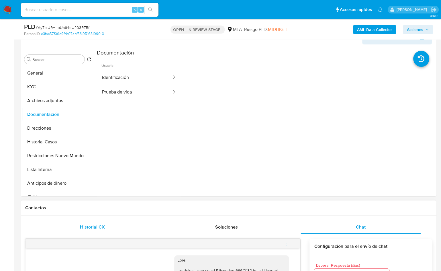
click at [106, 224] on div "Historial CX" at bounding box center [92, 227] width 120 height 14
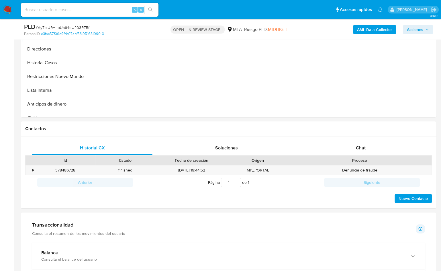
scroll to position [196, 0]
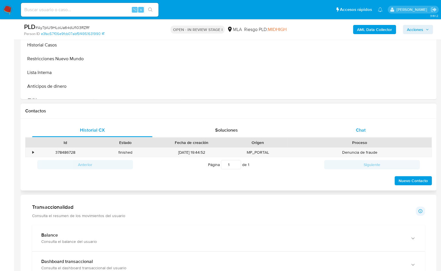
click at [356, 129] on span "Chat" at bounding box center [361, 130] width 10 height 7
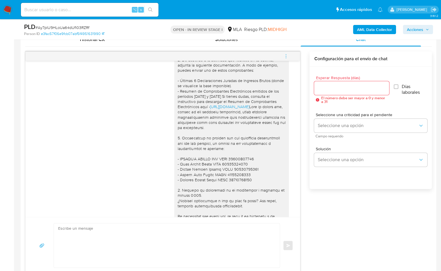
scroll to position [493, 0]
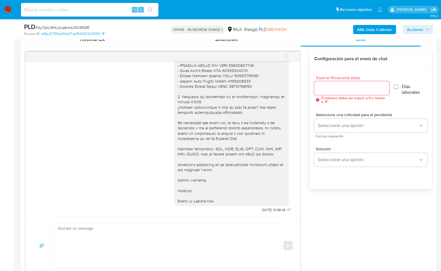
click at [288, 52] on span "menu-action" at bounding box center [285, 56] width 5 height 14
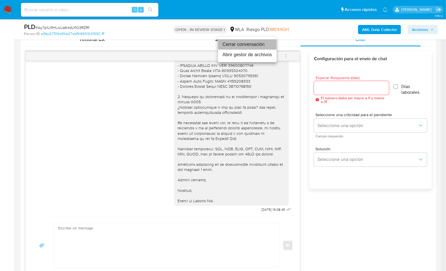
click at [255, 43] on li "Cerrar conversación" at bounding box center [247, 44] width 59 height 10
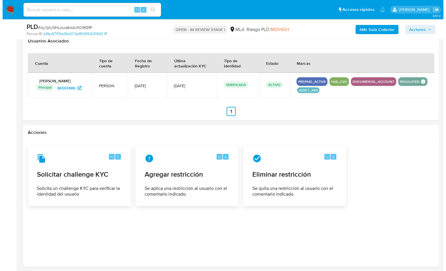
scroll to position [869, 0]
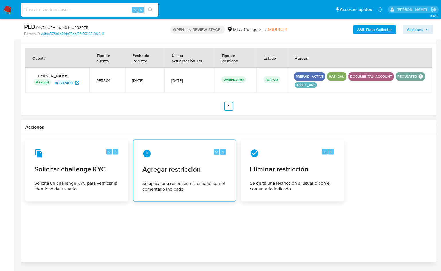
click at [178, 158] on div "⌥ 4 Agregar restricción Se aplica una restricción al usuario con el comentario …" at bounding box center [184, 170] width 93 height 52
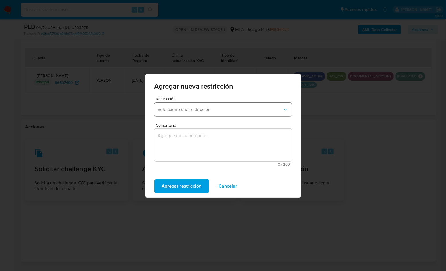
click at [202, 116] on button "Seleccione una restricción" at bounding box center [222, 109] width 137 height 14
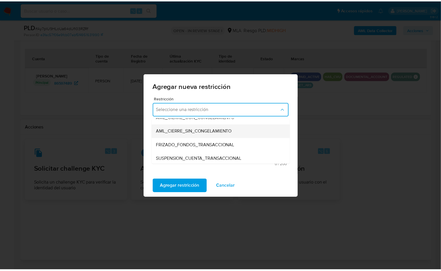
scroll to position [50, 0]
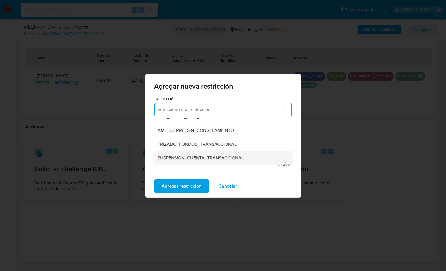
click at [188, 159] on span "SUSPENSION_CUENTA_TRANSACCIONAL" at bounding box center [201, 158] width 86 height 6
click at [192, 153] on textarea "Comentario" at bounding box center [222, 145] width 137 height 33
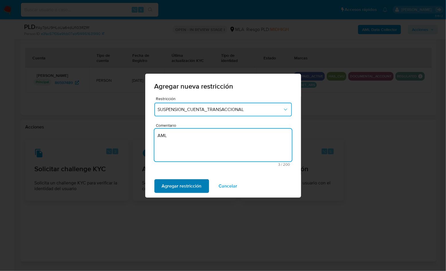
type textarea "AML"
click at [155, 192] on button "Agregar restricción" at bounding box center [181, 186] width 55 height 14
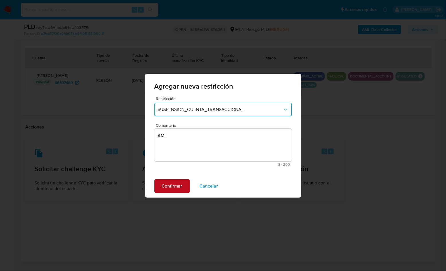
click at [165, 184] on span "Confirmar" at bounding box center [172, 185] width 21 height 13
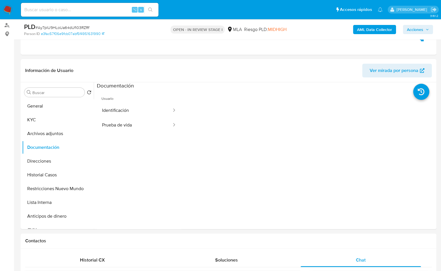
scroll to position [63, 0]
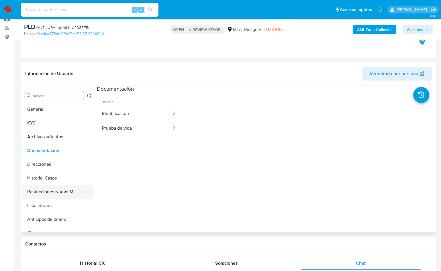
click at [34, 189] on button "Restricciones Nuevo Mundo" at bounding box center [55, 192] width 67 height 14
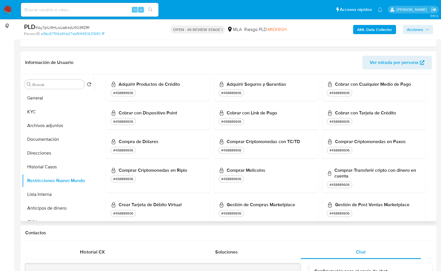
scroll to position [190, 0]
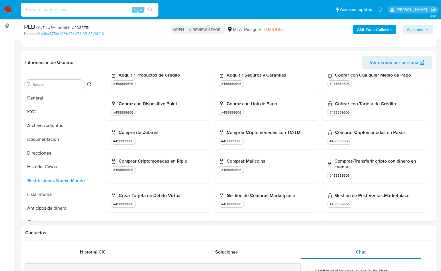
drag, startPoint x: 360, startPoint y: 250, endPoint x: 361, endPoint y: 244, distance: 6.0
click at [360, 250] on span "Chat" at bounding box center [361, 251] width 10 height 7
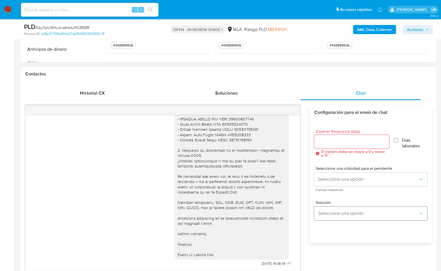
scroll to position [237, 0]
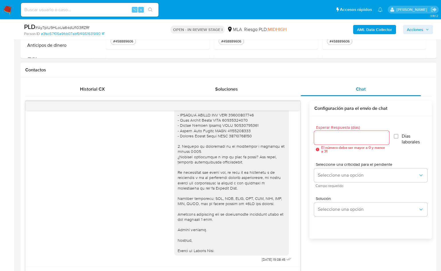
click at [334, 87] on div "Chat" at bounding box center [360, 89] width 120 height 14
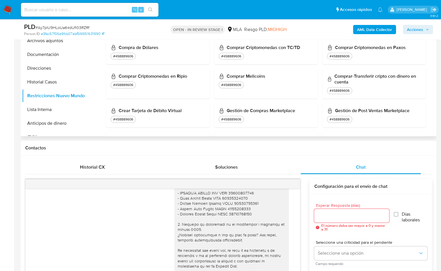
scroll to position [155, 0]
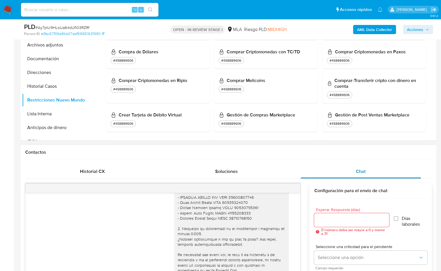
click at [351, 166] on div "Chat" at bounding box center [360, 171] width 120 height 14
click at [360, 168] on span "Chat" at bounding box center [361, 171] width 10 height 7
click at [380, 167] on div "Chat" at bounding box center [360, 171] width 120 height 14
click at [363, 170] on span "Chat" at bounding box center [361, 171] width 10 height 7
click at [269, 156] on div "Contactos" at bounding box center [228, 152] width 415 height 15
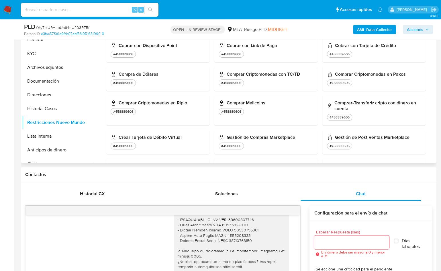
scroll to position [117, 0]
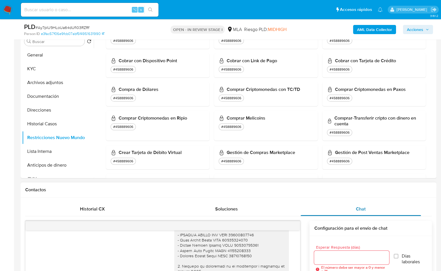
click at [374, 202] on div "Chat" at bounding box center [360, 209] width 120 height 14
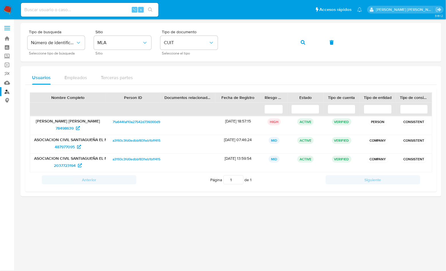
click at [98, 8] on input at bounding box center [89, 9] width 137 height 7
paste input "1376979166"
type input "1376979166"
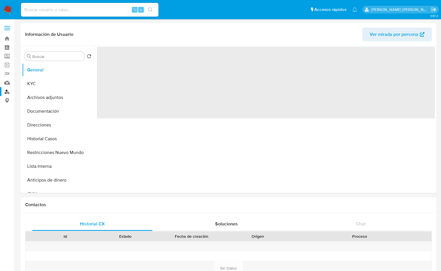
select select "10"
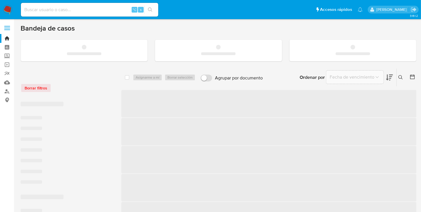
click at [10, 10] on img at bounding box center [8, 10] width 10 height 10
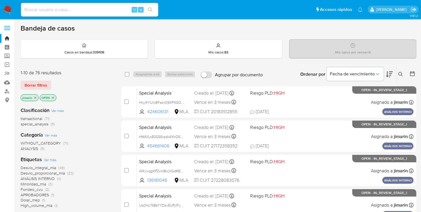
click at [53, 97] on icon "close-filter" at bounding box center [53, 98] width 2 height 2
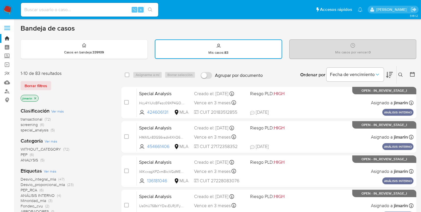
click at [36, 98] on icon "close-filter" at bounding box center [34, 98] width 3 height 3
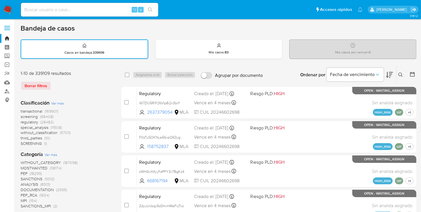
click at [402, 73] on icon at bounding box center [400, 75] width 4 height 4
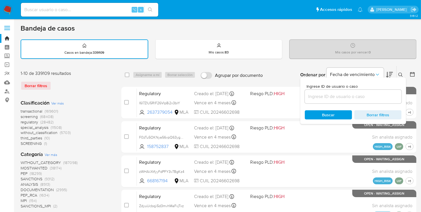
click at [372, 96] on input at bounding box center [353, 96] width 97 height 7
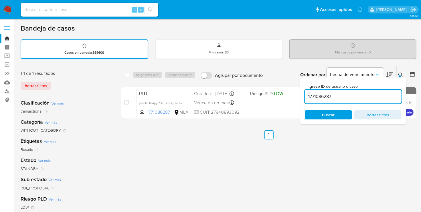
click at [403, 75] on icon at bounding box center [400, 75] width 5 height 5
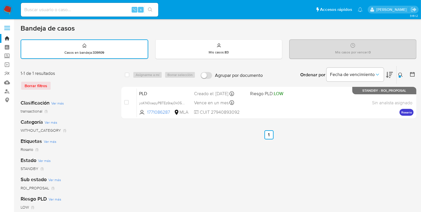
click at [403, 78] on div "Ingrese ID de usuario o caso 1771086287 Buscar Borrar filtros" at bounding box center [401, 75] width 10 height 18
click at [399, 76] on div at bounding box center [400, 77] width 2 height 2
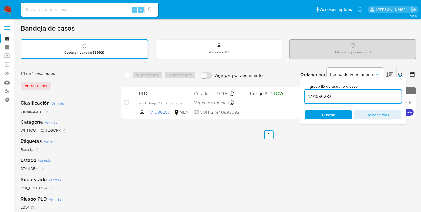
click at [375, 96] on input "1771086287" at bounding box center [353, 96] width 97 height 7
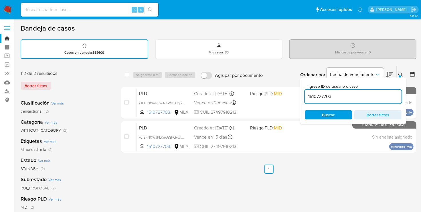
click at [401, 73] on icon at bounding box center [400, 75] width 5 height 5
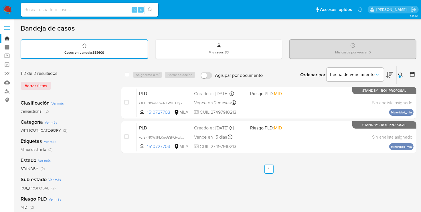
click at [400, 73] on icon at bounding box center [400, 75] width 5 height 5
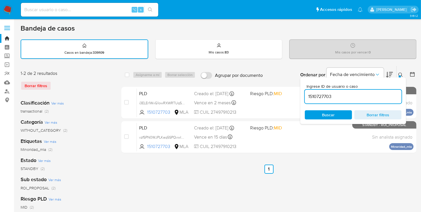
drag, startPoint x: 368, startPoint y: 88, endPoint x: 366, endPoint y: 90, distance: 3.0
click at [368, 88] on div "Ingrese ID de usuario o caso 1510727703" at bounding box center [353, 93] width 97 height 19
click at [363, 93] on input "1510727703" at bounding box center [353, 96] width 97 height 7
paste input "2227091"
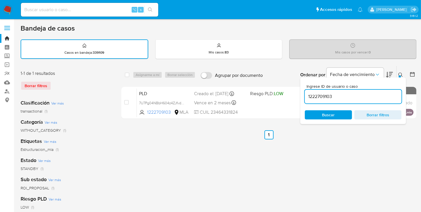
click at [403, 76] on button at bounding box center [401, 75] width 9 height 7
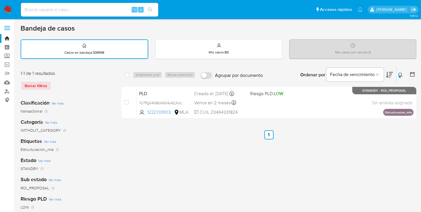
click at [399, 76] on div at bounding box center [400, 77] width 2 height 2
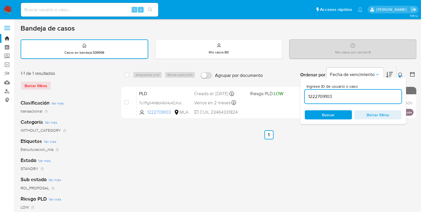
click at [392, 95] on input "1222709103" at bounding box center [353, 96] width 97 height 7
type input "336994713"
click at [400, 73] on icon at bounding box center [400, 75] width 5 height 5
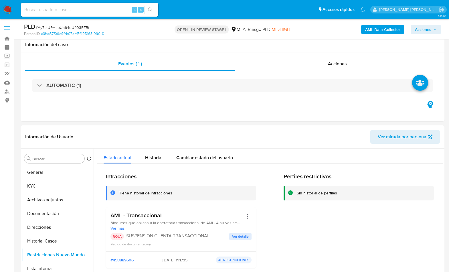
select select "10"
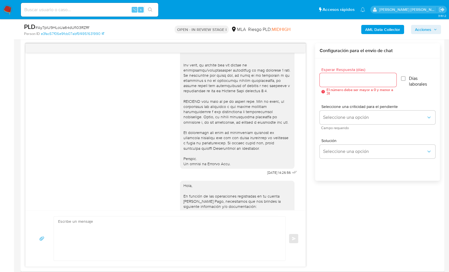
scroll to position [191, 0]
click at [267, 178] on div "[DATE] 14:26:56" at bounding box center [282, 174] width 31 height 8
drag, startPoint x: 254, startPoint y: 183, endPoint x: 272, endPoint y: 185, distance: 17.5
click at [272, 178] on div "[DATE] 14:26:56" at bounding box center [239, 21] width 119 height 313
copy span "[DATE]"
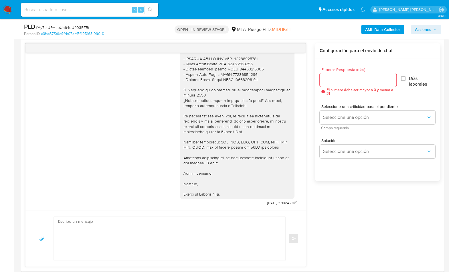
scroll to position [491, 0]
drag, startPoint x: 257, startPoint y: 202, endPoint x: 272, endPoint y: 203, distance: 15.2
click at [272, 203] on span "[DATE] 19:08:45" at bounding box center [278, 203] width 23 height 5
copy span "[DATE]"
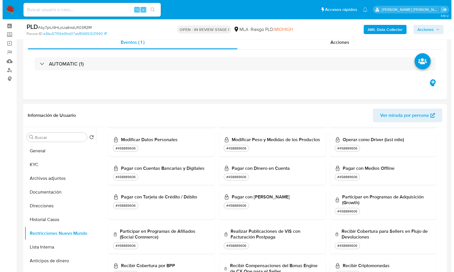
scroll to position [20, 0]
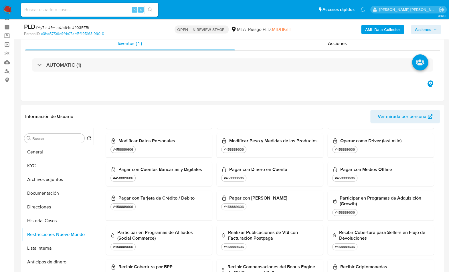
click at [371, 29] on b "AML Data Collector" at bounding box center [382, 29] width 35 height 9
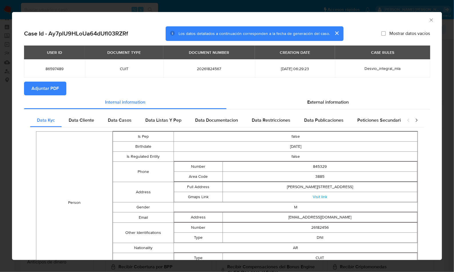
click at [57, 91] on span "Adjuntar PDF" at bounding box center [44, 88] width 27 height 13
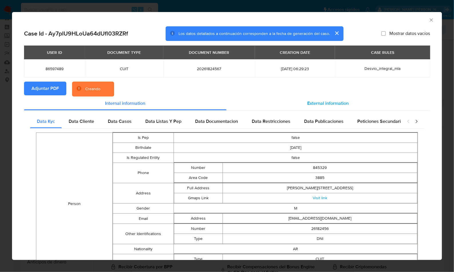
click at [328, 106] on div "External information" at bounding box center [329, 103] width 204 height 14
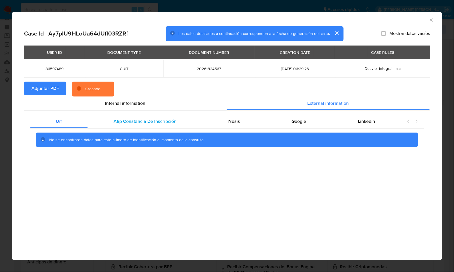
click at [152, 120] on span "Afip Constancia De Inscripción" at bounding box center [145, 121] width 63 height 7
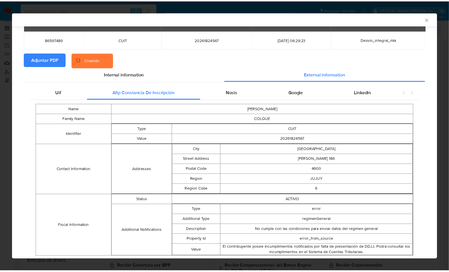
scroll to position [0, 0]
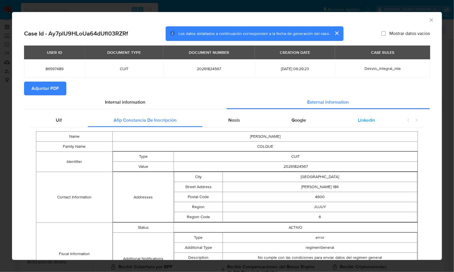
click at [366, 118] on span "Linkedin" at bounding box center [366, 120] width 17 height 7
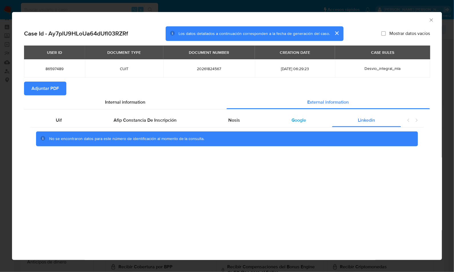
click at [305, 120] on span "Google" at bounding box center [299, 120] width 15 height 7
click at [429, 23] on div "AML Data Collector" at bounding box center [227, 19] width 430 height 14
click at [431, 20] on icon "Cerrar ventana" at bounding box center [432, 20] width 6 height 6
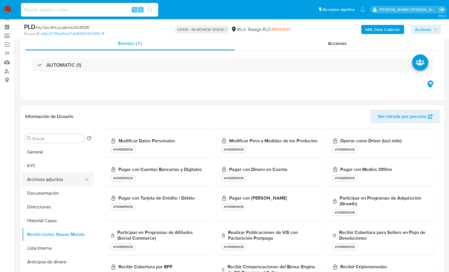
click at [58, 185] on button "Archivos adjuntos" at bounding box center [55, 180] width 67 height 14
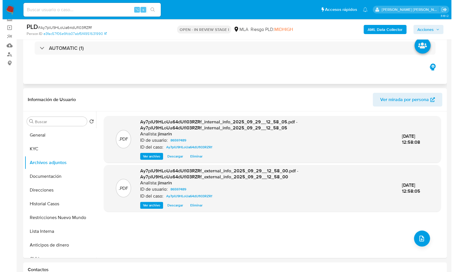
scroll to position [39, 0]
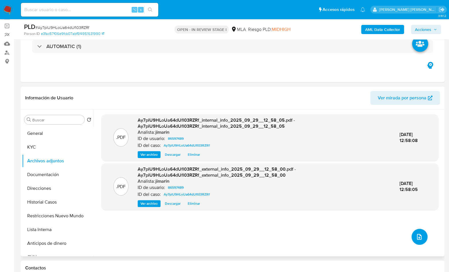
click at [423, 238] on button "upload-file" at bounding box center [420, 237] width 16 height 16
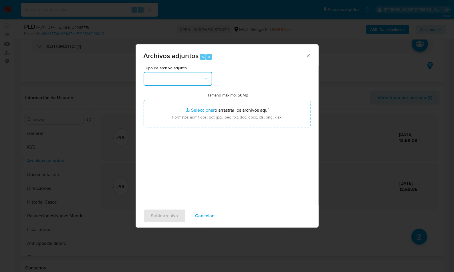
click at [163, 77] on button "button" at bounding box center [178, 79] width 69 height 14
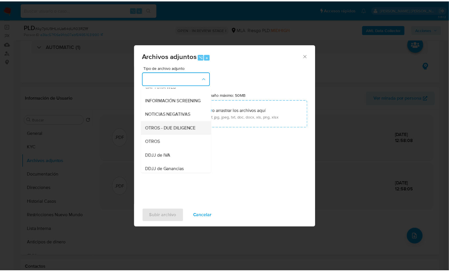
scroll to position [63, 0]
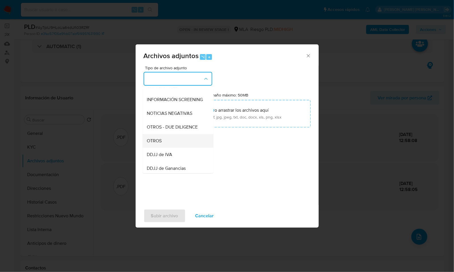
click at [166, 145] on div "OTROS" at bounding box center [176, 141] width 58 height 14
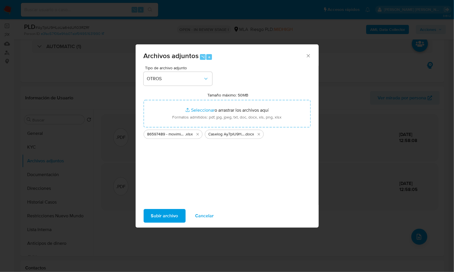
click at [178, 216] on button "Subir archivo" at bounding box center [165, 216] width 42 height 14
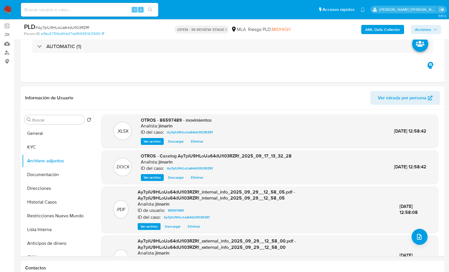
click at [434, 29] on icon "button" at bounding box center [435, 29] width 3 height 3
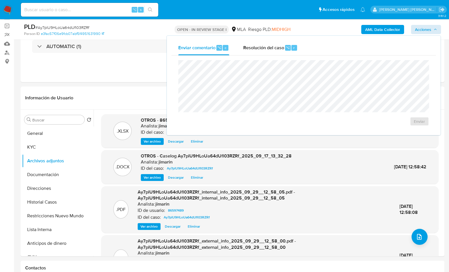
click at [267, 38] on div "Enviar comentario ⌥ c Resolución del caso ⌥ r Enviar" at bounding box center [304, 85] width 274 height 99
click at [268, 47] on span "Resolución del caso" at bounding box center [263, 47] width 41 height 7
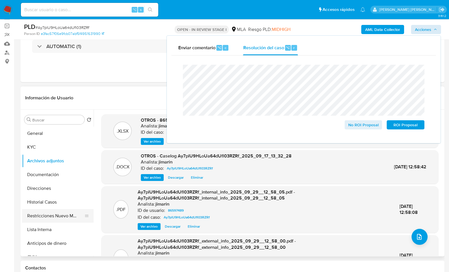
click at [58, 218] on button "Restricciones Nuevo Mundo" at bounding box center [55, 216] width 67 height 14
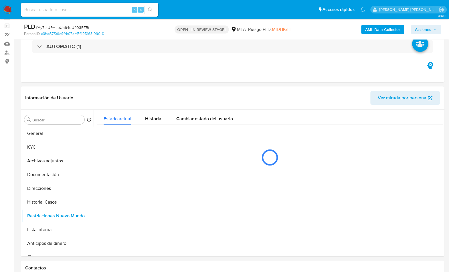
click at [425, 29] on span "Acciones" at bounding box center [423, 29] width 16 height 9
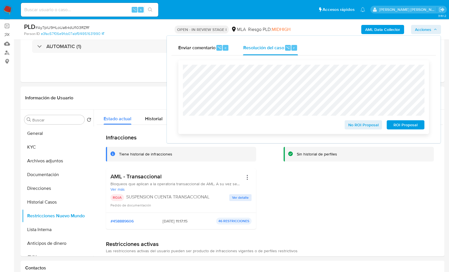
click at [402, 128] on span "ROI Proposal" at bounding box center [406, 125] width 30 height 8
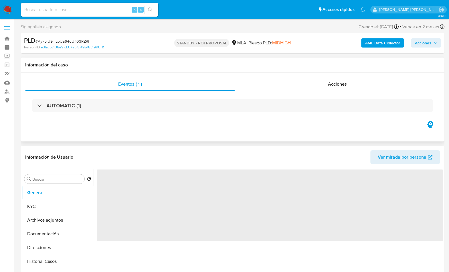
select select "10"
